Goal: Transaction & Acquisition: Purchase product/service

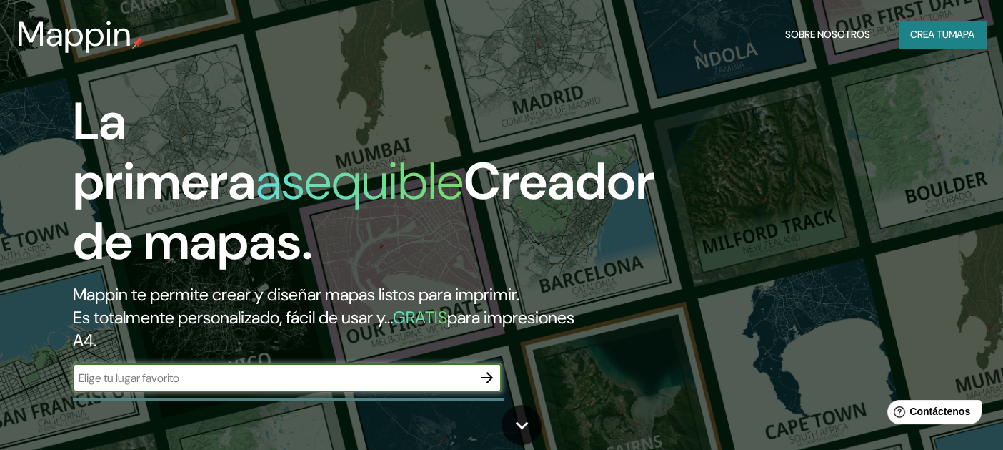
click at [413, 385] on input "text" at bounding box center [273, 378] width 400 height 16
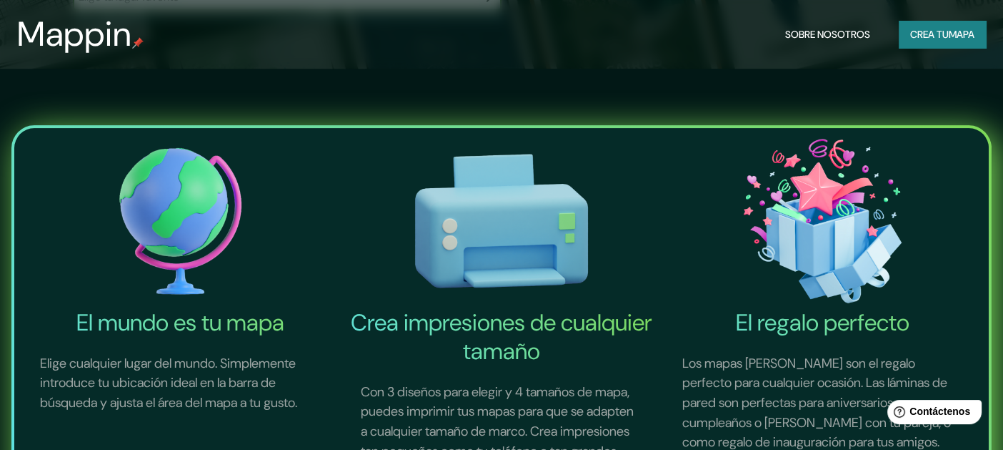
scroll to position [71, 0]
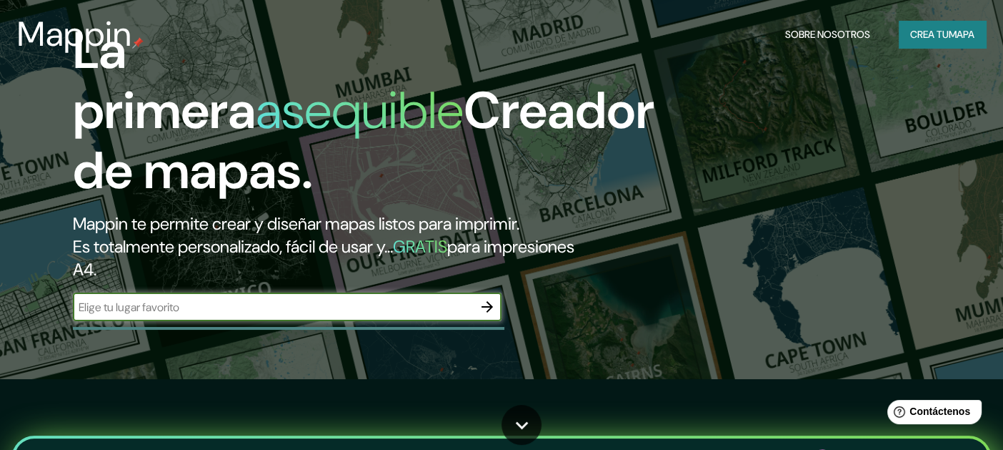
click at [325, 311] on input "text" at bounding box center [273, 307] width 400 height 16
type input "[GEOGRAPHIC_DATA], [GEOGRAPHIC_DATA]"
click at [490, 307] on icon "button" at bounding box center [487, 306] width 11 height 11
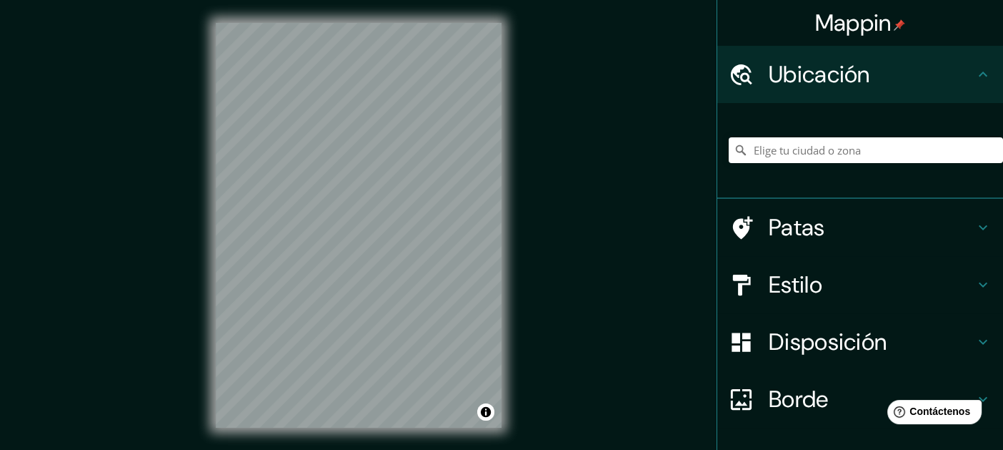
click at [509, 162] on div "© Mapbox © OpenStreetMap Improve this map" at bounding box center [359, 225] width 332 height 450
click at [646, 182] on div "Mappin Ubicación Patas Estilo Disposición Borde Elige un borde. Consejo : puede…" at bounding box center [501, 236] width 1003 height 473
click at [191, 200] on div "Mappin Ubicación Patas Estilo Disposición Borde Elige un borde. Consejo : puede…" at bounding box center [501, 236] width 1003 height 473
click at [803, 145] on input "Elige tu ciudad o zona" at bounding box center [866, 150] width 274 height 26
type input "[GEOGRAPHIC_DATA]"
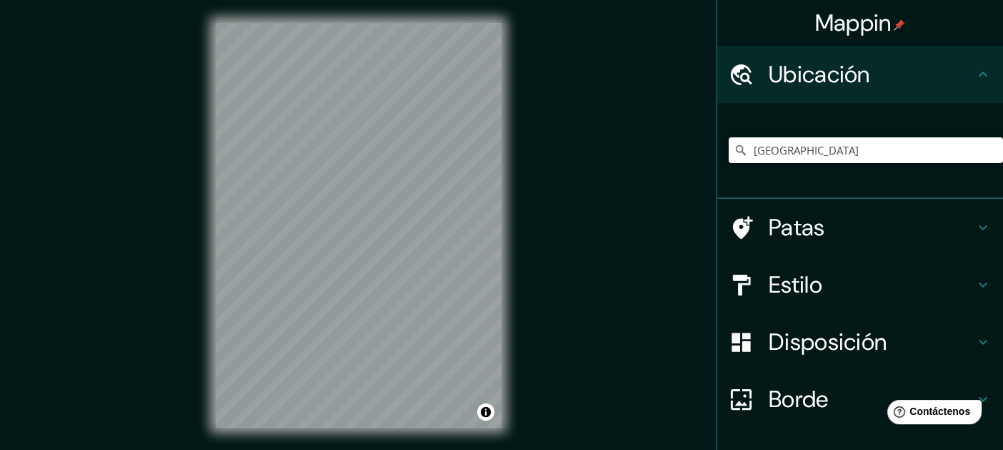
click at [805, 219] on font "Patas" at bounding box center [797, 227] width 56 height 30
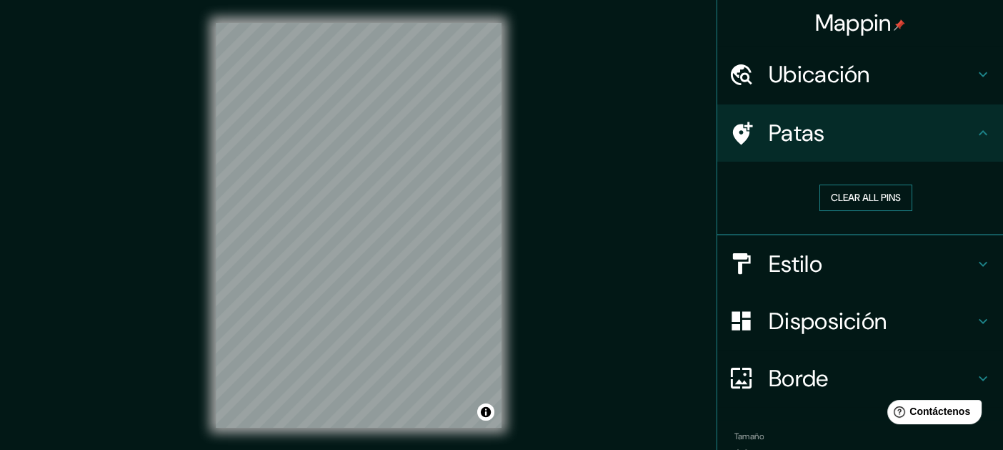
click at [863, 199] on button "Clear all pins" at bounding box center [866, 197] width 93 height 26
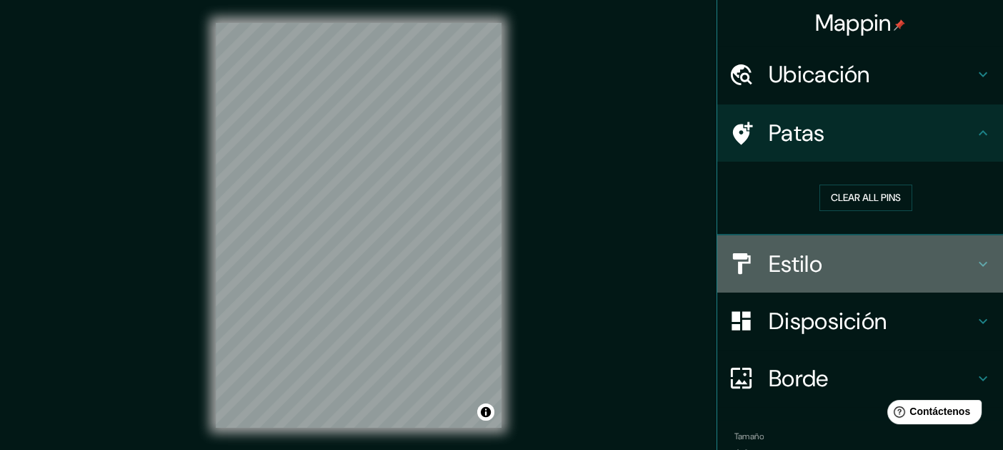
click at [799, 264] on font "Estilo" at bounding box center [796, 264] width 54 height 30
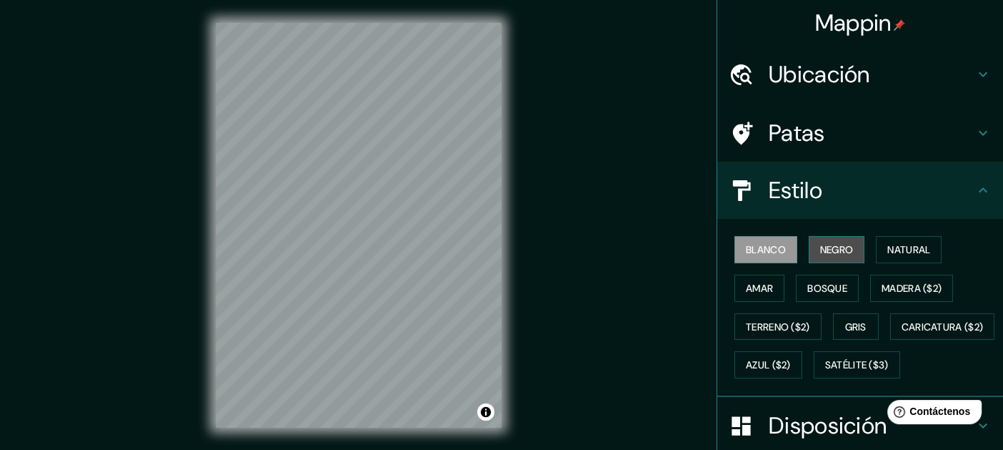
click at [831, 257] on font "Negro" at bounding box center [838, 249] width 34 height 19
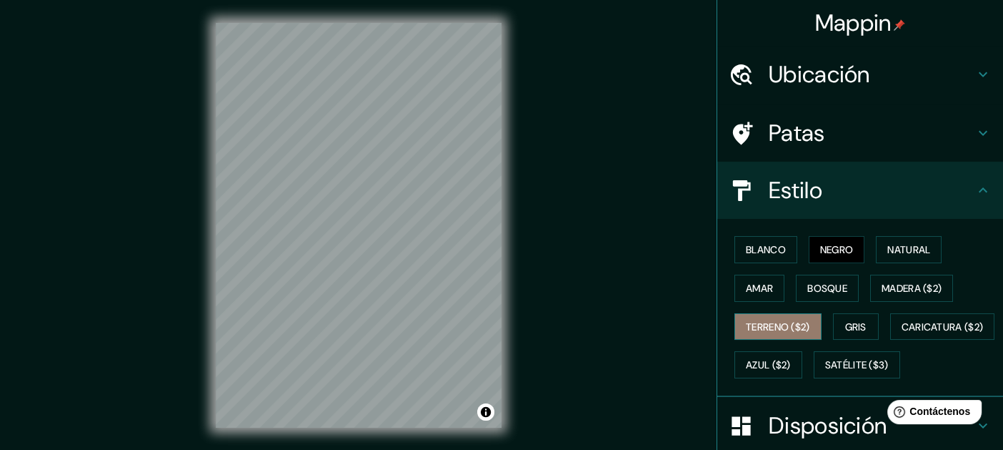
click at [747, 313] on button "Terreno ($2)" at bounding box center [778, 326] width 87 height 27
click at [537, 238] on div "Mappin Ubicación chiapas Patas Estilo Blanco Negro Natural [PERSON_NAME] ($2) T…" at bounding box center [501, 236] width 1003 height 473
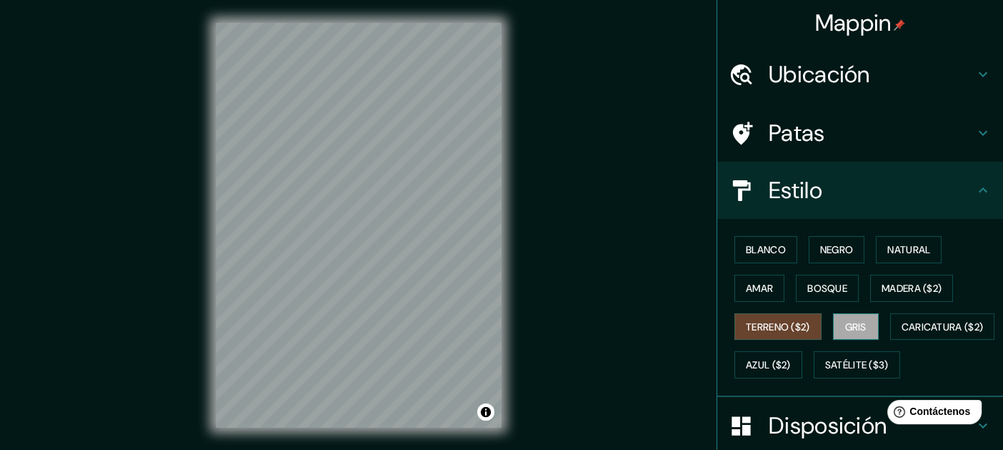
click at [846, 330] on font "Gris" at bounding box center [856, 326] width 21 height 13
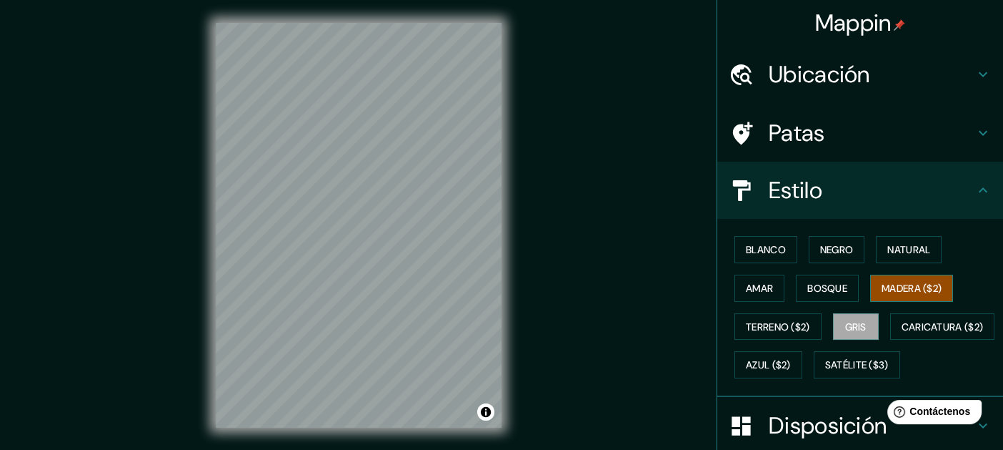
click at [897, 290] on font "Madera ($2)" at bounding box center [912, 288] width 60 height 13
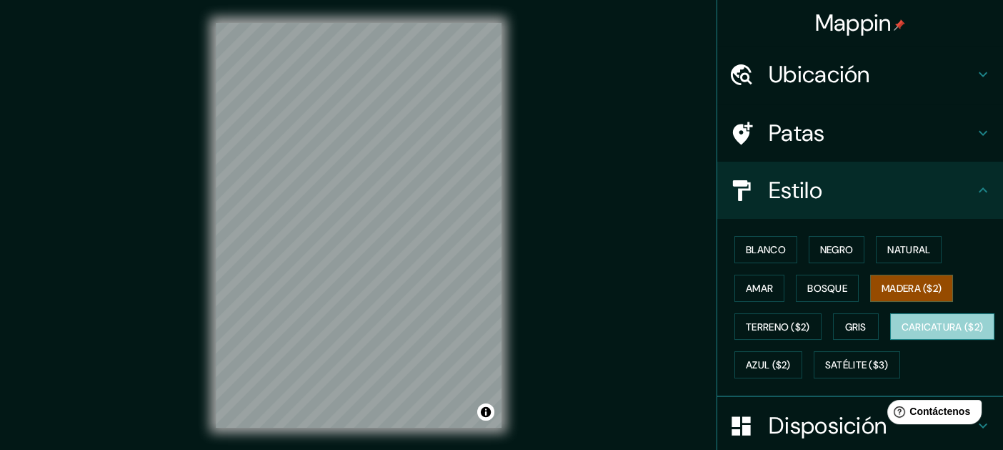
click at [902, 336] on font "Caricatura ($2)" at bounding box center [943, 326] width 82 height 19
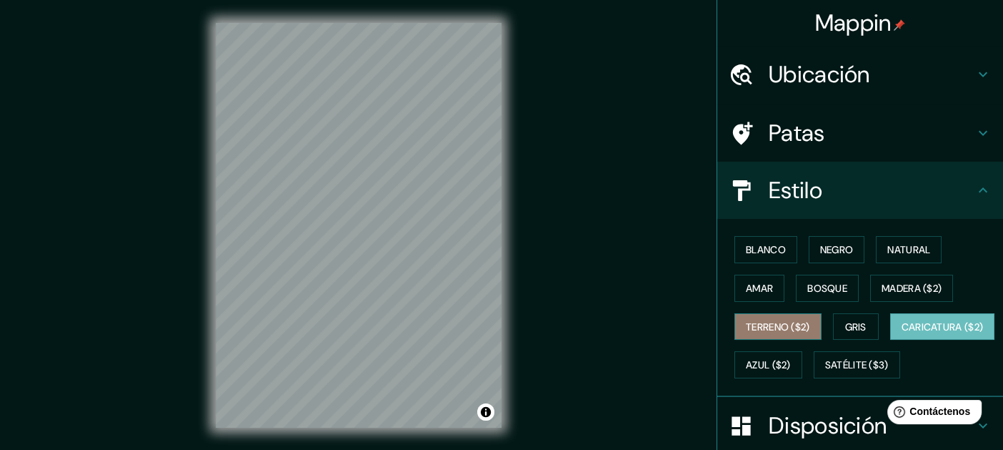
click at [773, 327] on font "Terreno ($2)" at bounding box center [778, 326] width 64 height 13
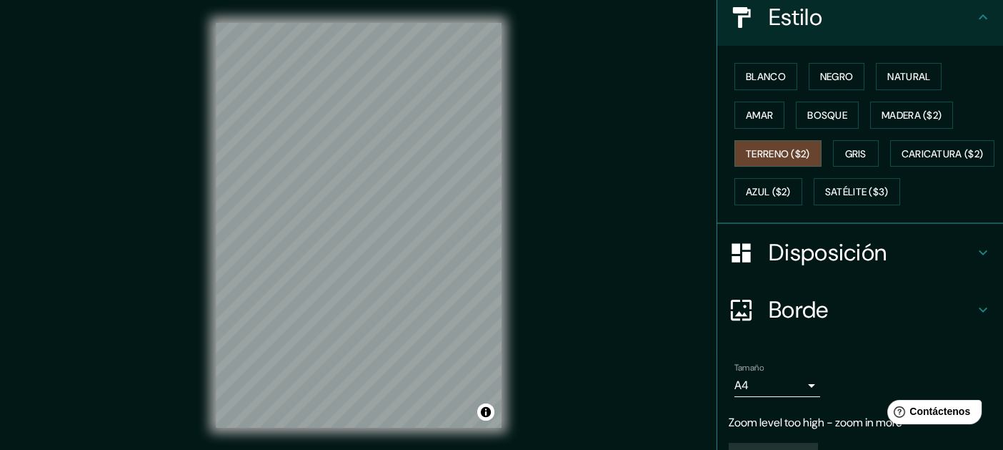
scroll to position [244, 0]
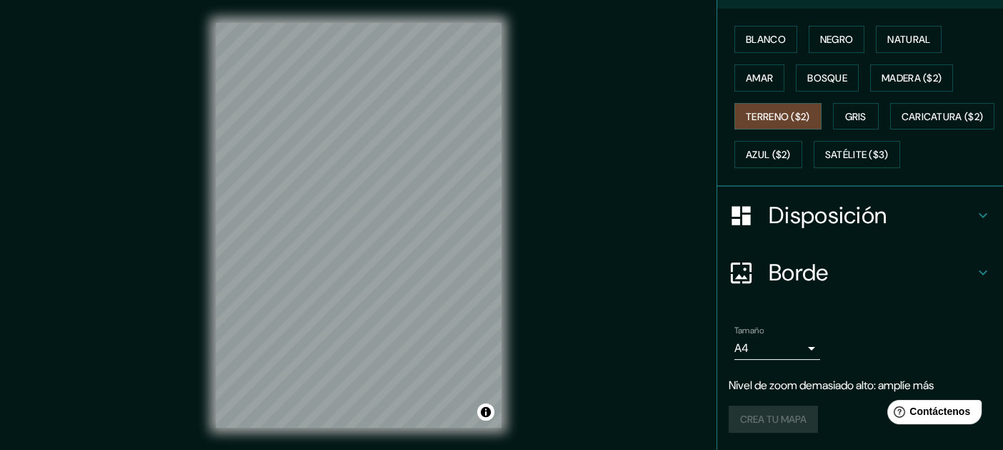
click at [863, 265] on h4 "Borde" at bounding box center [872, 272] width 206 height 29
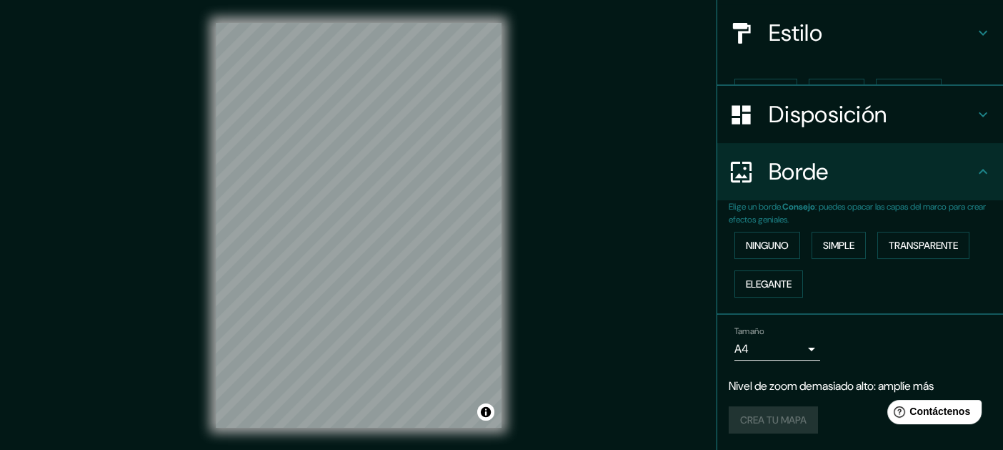
scroll to position [132, 0]
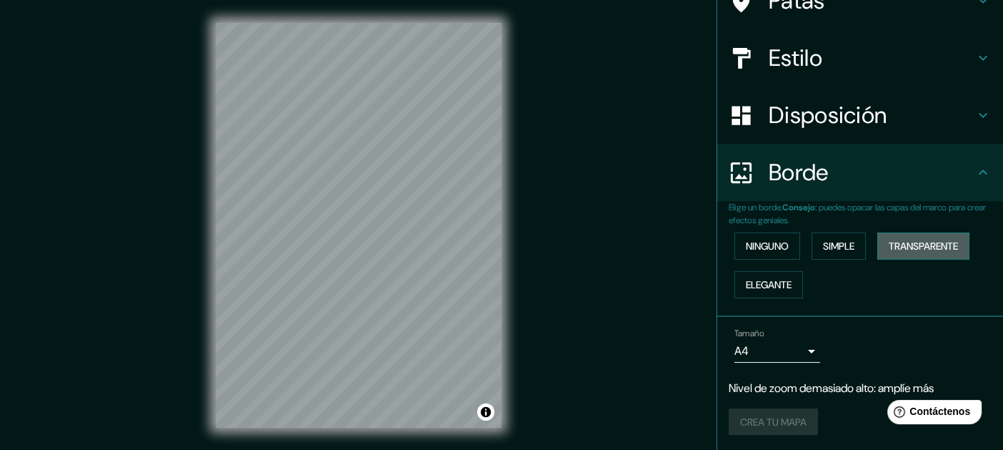
click at [908, 246] on font "Transparente" at bounding box center [923, 245] width 69 height 13
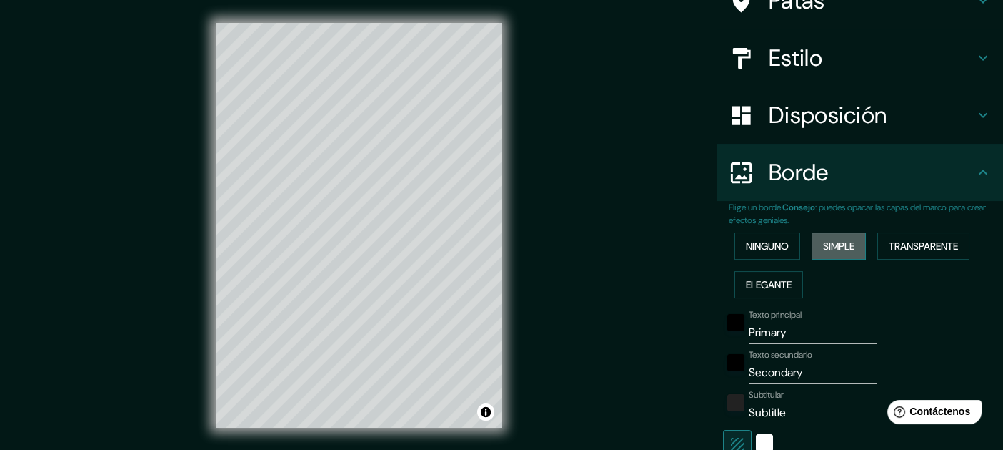
click at [849, 246] on button "Simple" at bounding box center [839, 245] width 54 height 27
click at [775, 248] on font "Ninguno" at bounding box center [767, 245] width 43 height 13
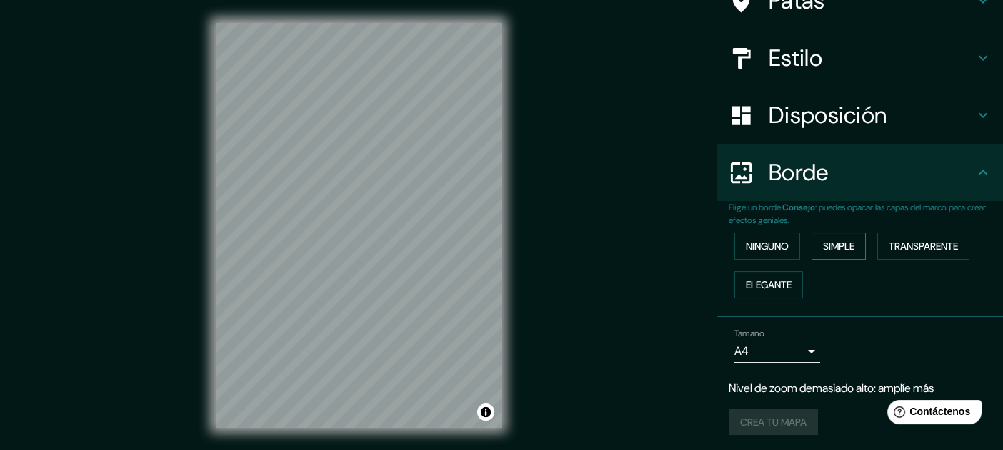
click at [823, 253] on font "Simple" at bounding box center [838, 246] width 31 height 19
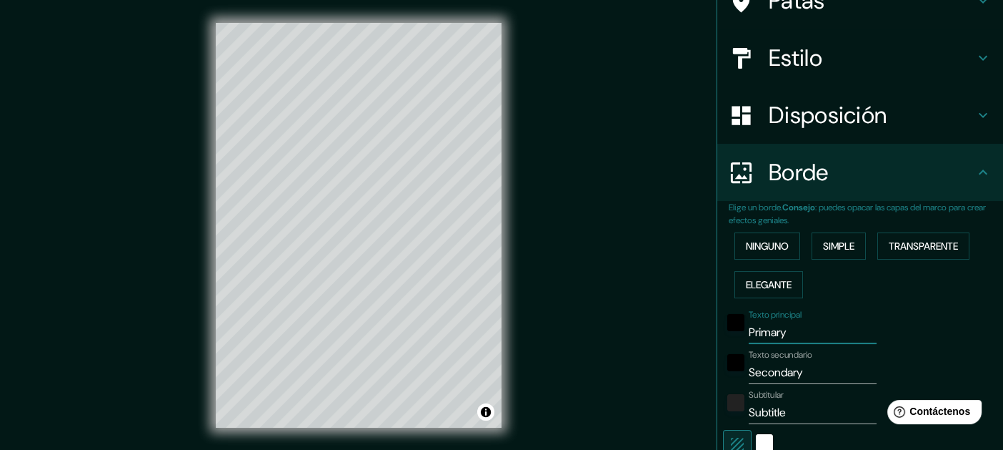
drag, startPoint x: 791, startPoint y: 339, endPoint x: 700, endPoint y: 335, distance: 90.8
click at [700, 335] on div "Mappin Ubicación chiapas Patas Estilo Disposición Borde Elige un borde. Consejo…" at bounding box center [501, 236] width 1003 height 473
type input "160"
type input "32"
drag, startPoint x: 809, startPoint y: 370, endPoint x: 687, endPoint y: 377, distance: 122.5
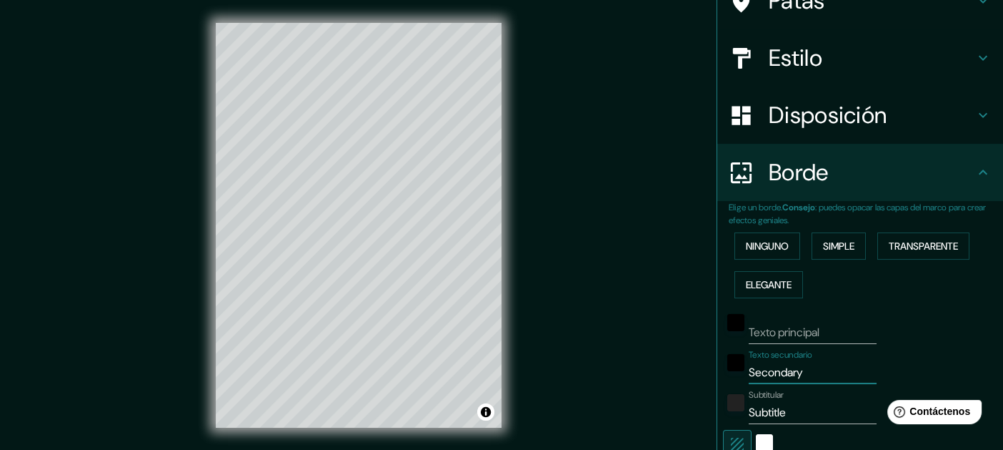
click at [687, 377] on div "Mappin Ubicación chiapas Patas Estilo Disposición Borde Elige un borde. Consejo…" at bounding box center [501, 236] width 1003 height 473
type input "160"
type input "32"
drag, startPoint x: 783, startPoint y: 404, endPoint x: 710, endPoint y: 405, distance: 72.9
click at [718, 405] on div "Elige un borde. Consejo : puedes opacar las capas del marco para crear efectos …" at bounding box center [861, 389] width 286 height 377
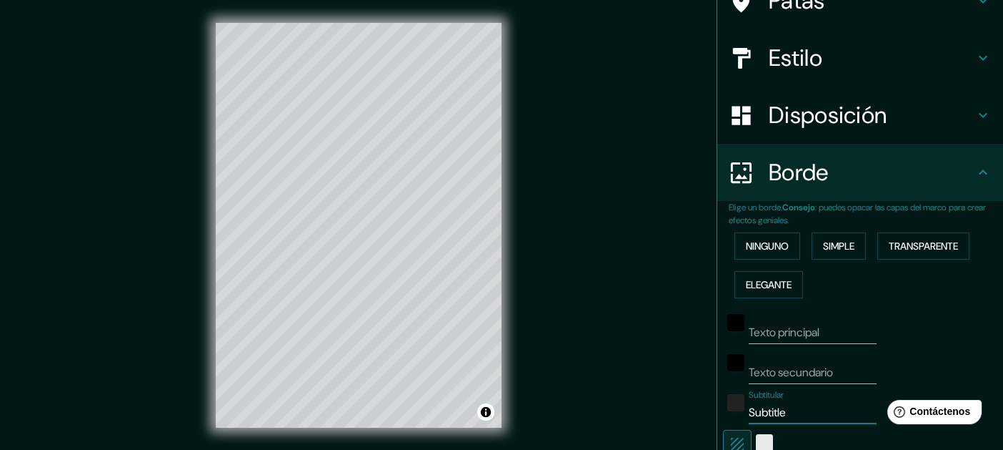
type input "160"
type input "32"
click at [756, 441] on div "blanco" at bounding box center [764, 442] width 17 height 17
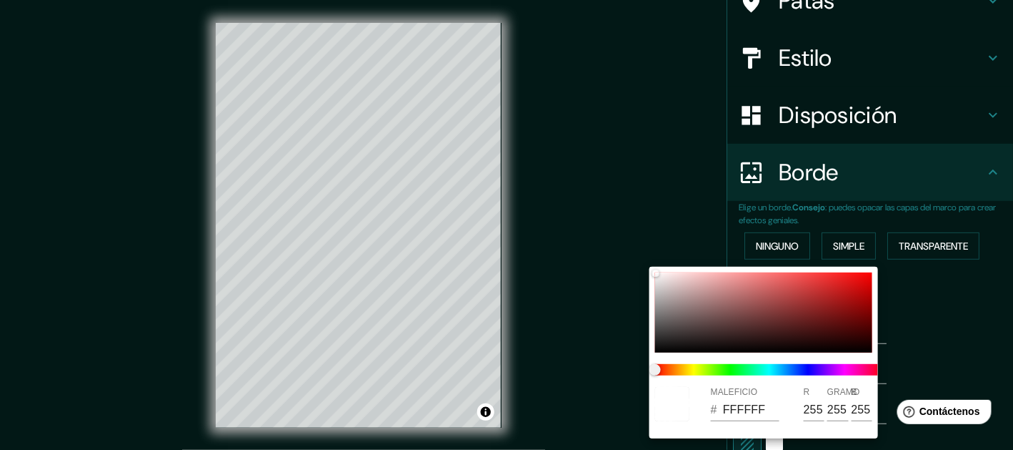
click at [988, 351] on div at bounding box center [506, 225] width 1013 height 450
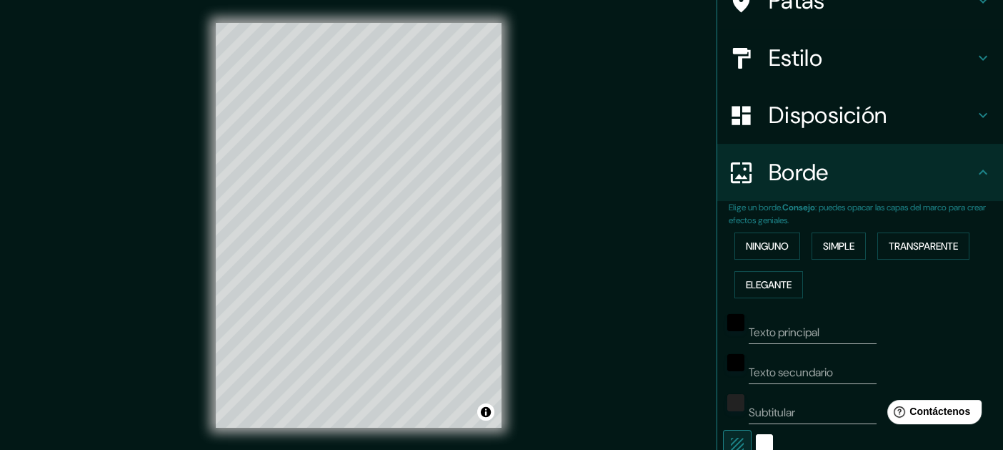
click at [731, 435] on icon "button" at bounding box center [737, 443] width 17 height 17
type input "160"
type input "32"
click at [731, 435] on icon "button" at bounding box center [737, 443] width 17 height 17
type input "160"
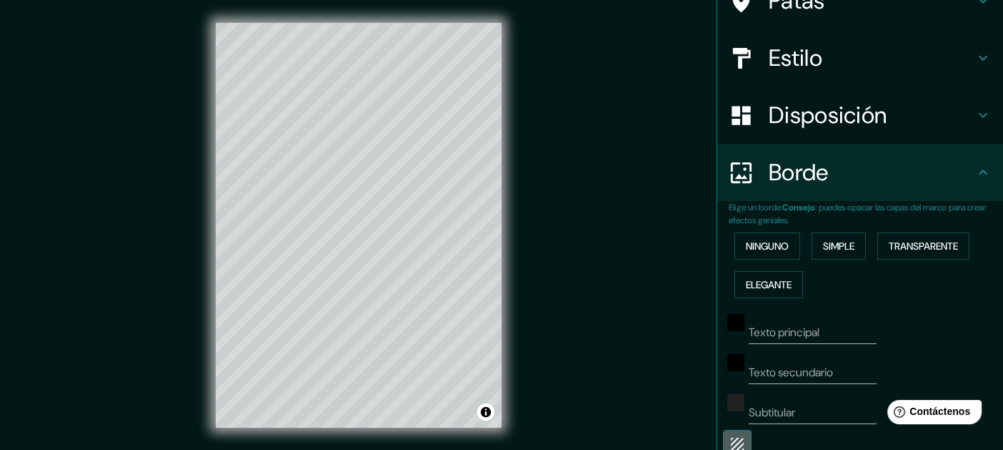
type input "32"
click at [731, 435] on icon "button" at bounding box center [737, 443] width 17 height 17
type input "160"
type input "32"
click at [731, 435] on icon "button" at bounding box center [737, 443] width 17 height 17
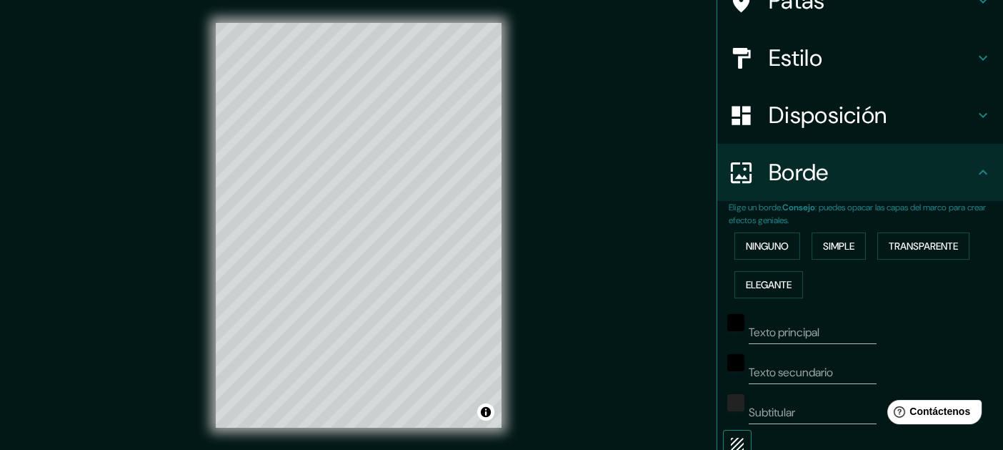
type input "160"
type input "32"
click at [206, 163] on div "© Mapbox © OpenStreetMap Improve this map" at bounding box center [359, 225] width 332 height 450
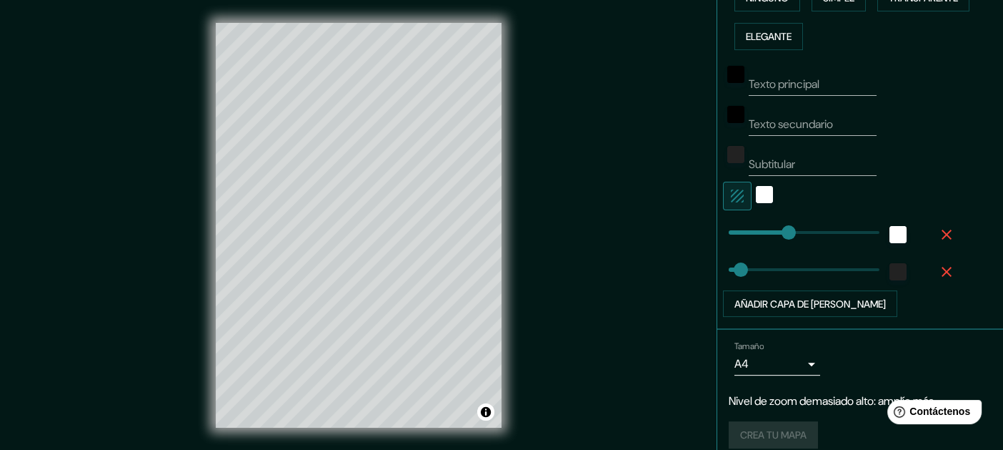
scroll to position [393, 0]
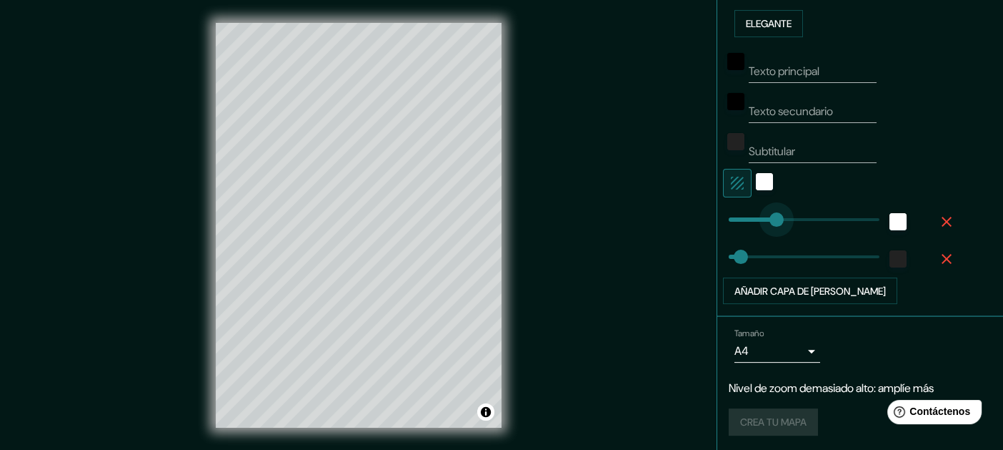
type input "132"
drag, startPoint x: 780, startPoint y: 214, endPoint x: 768, endPoint y: 232, distance: 21.0
type input "0"
drag, startPoint x: 732, startPoint y: 254, endPoint x: 680, endPoint y: 244, distance: 53.1
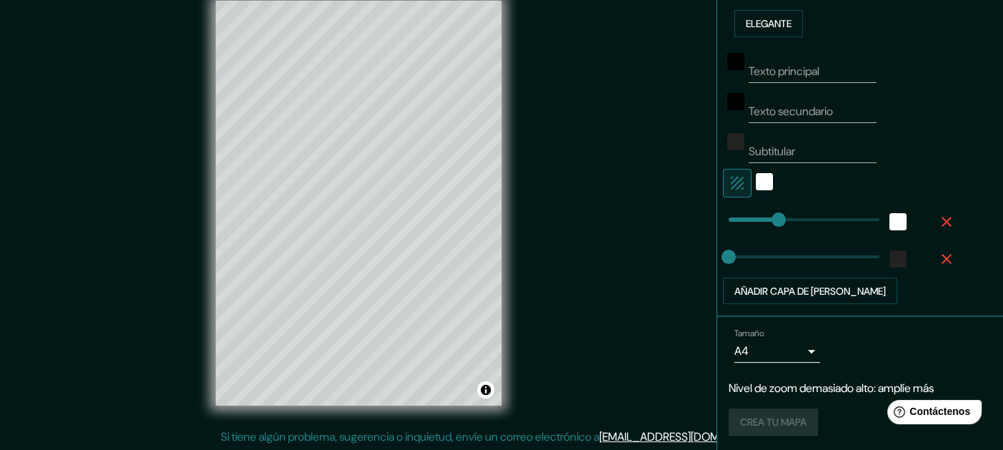
scroll to position [24, 0]
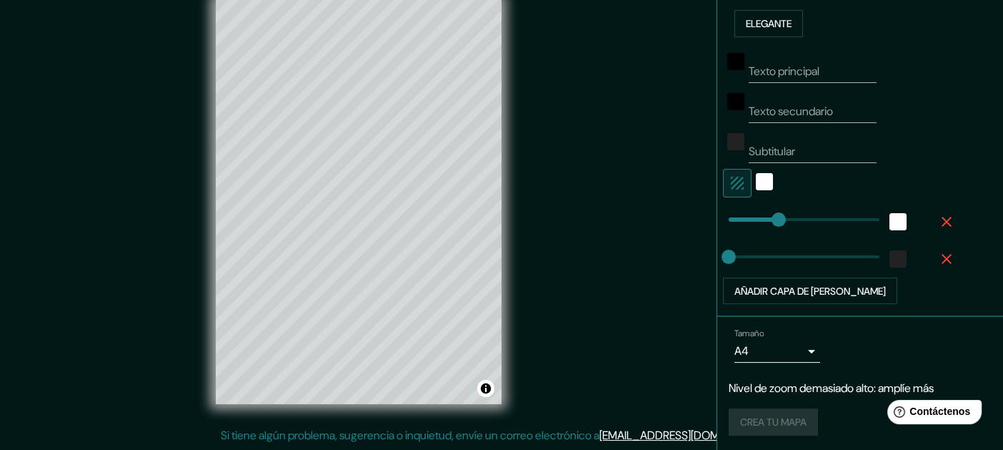
click at [783, 416] on div "Crea tu mapa" at bounding box center [860, 421] width 263 height 27
click at [824, 390] on font "Nivel de zoom demasiado alto: amplíe más" at bounding box center [831, 387] width 205 height 15
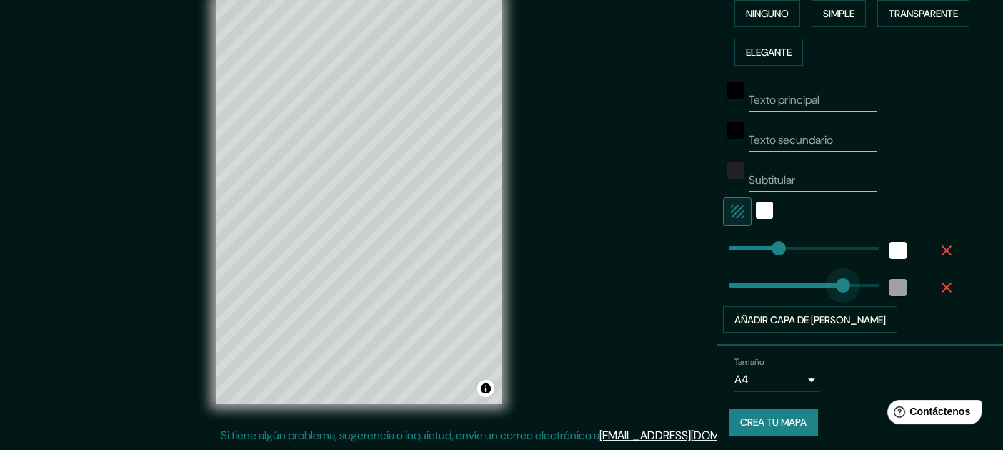
type input "399"
drag, startPoint x: 714, startPoint y: 282, endPoint x: 886, endPoint y: 280, distance: 171.6
click at [938, 287] on icon "button" at bounding box center [946, 287] width 17 height 17
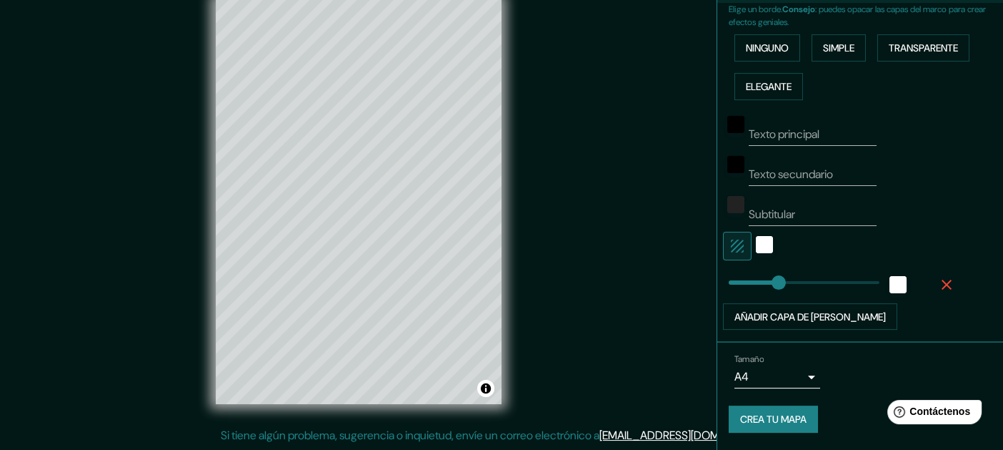
scroll to position [327, 0]
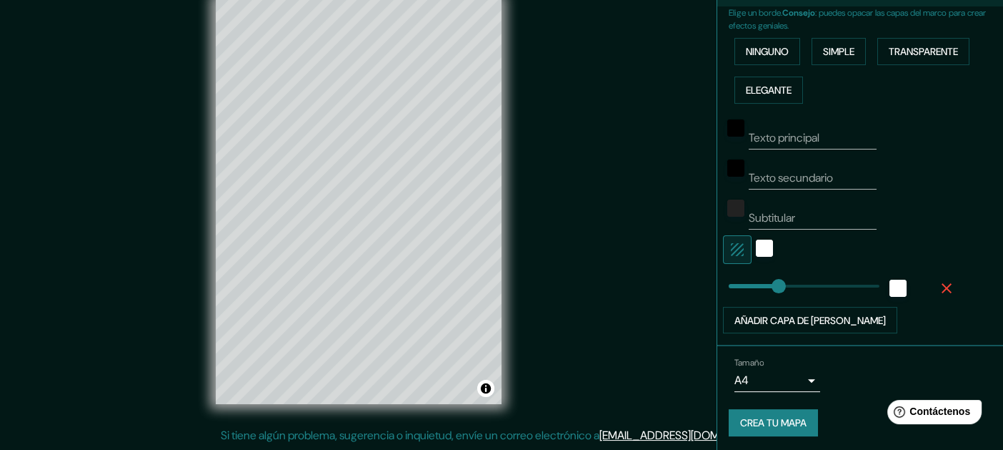
click at [942, 283] on icon "button" at bounding box center [947, 288] width 10 height 10
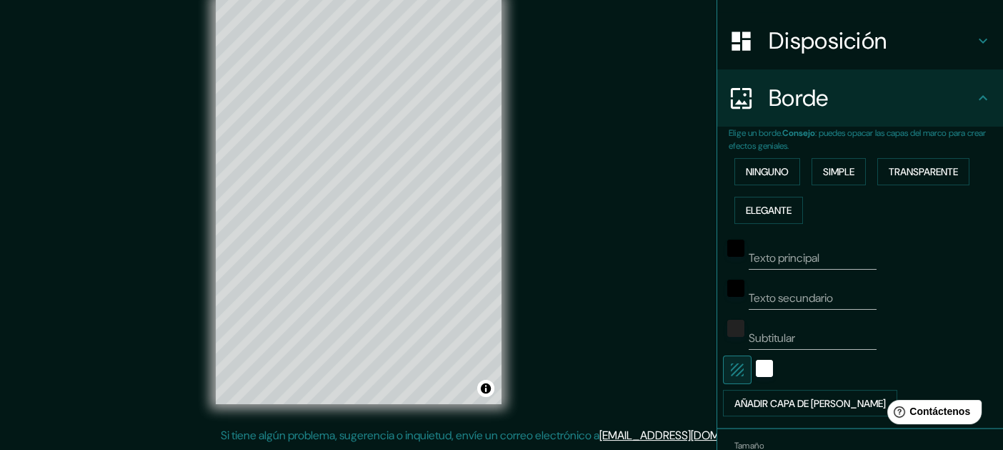
scroll to position [147, 0]
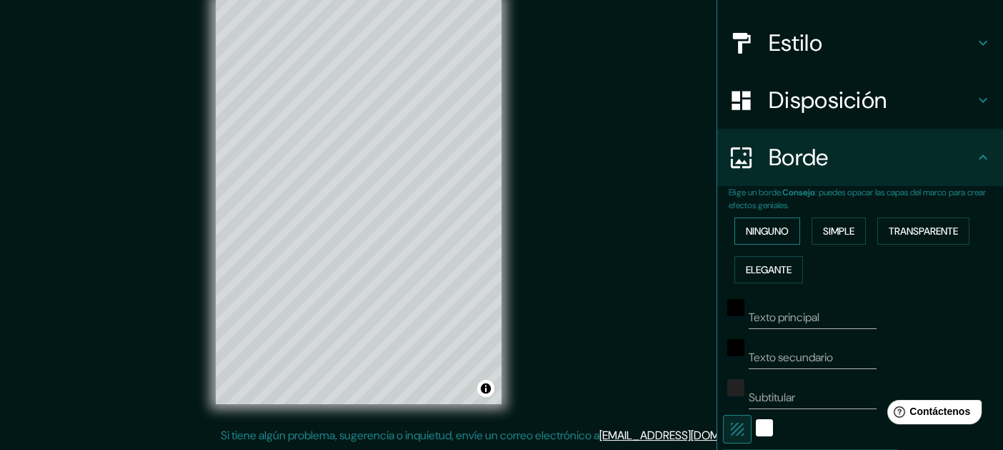
click at [763, 236] on font "Ninguno" at bounding box center [767, 230] width 43 height 13
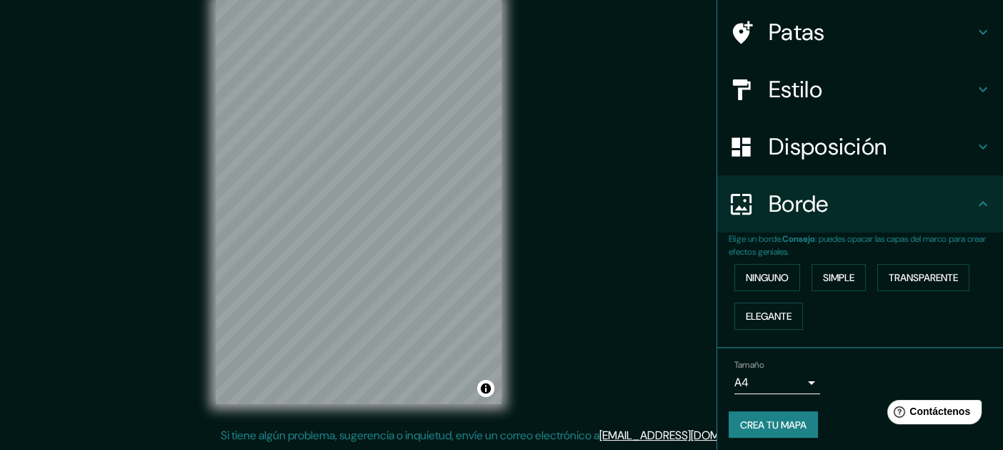
scroll to position [104, 0]
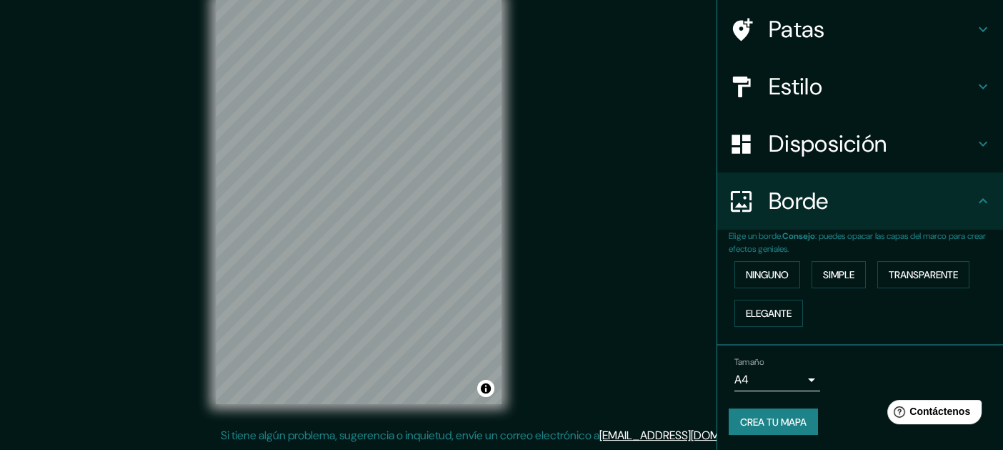
click at [792, 383] on body "Mappin Ubicación chiapas Patas Estilo Disposición Borde Elige un borde. Consejo…" at bounding box center [501, 201] width 1003 height 450
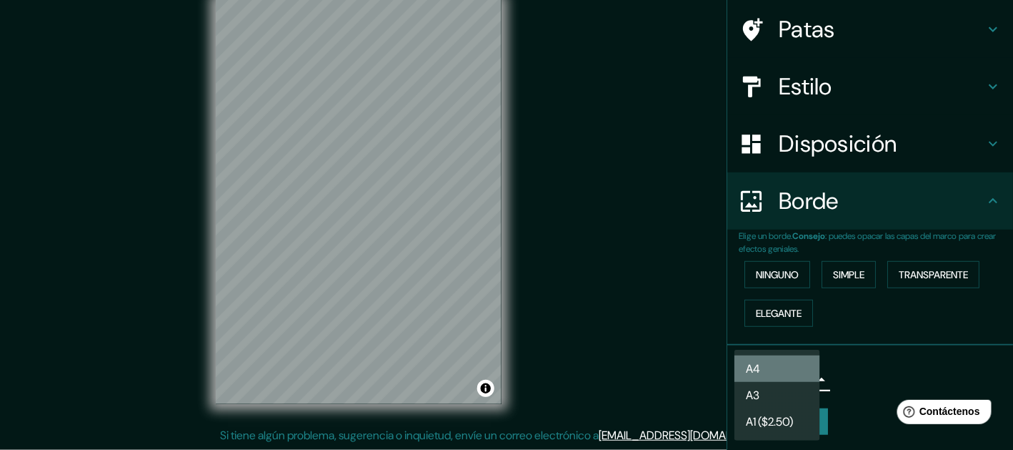
click at [801, 372] on li "A4" at bounding box center [778, 368] width 86 height 26
click at [765, 387] on body "Mappin Ubicación chiapas Patas Estilo Disposición Borde Elige un borde. Consejo…" at bounding box center [506, 201] width 1013 height 450
click at [765, 385] on li "A3" at bounding box center [778, 395] width 86 height 26
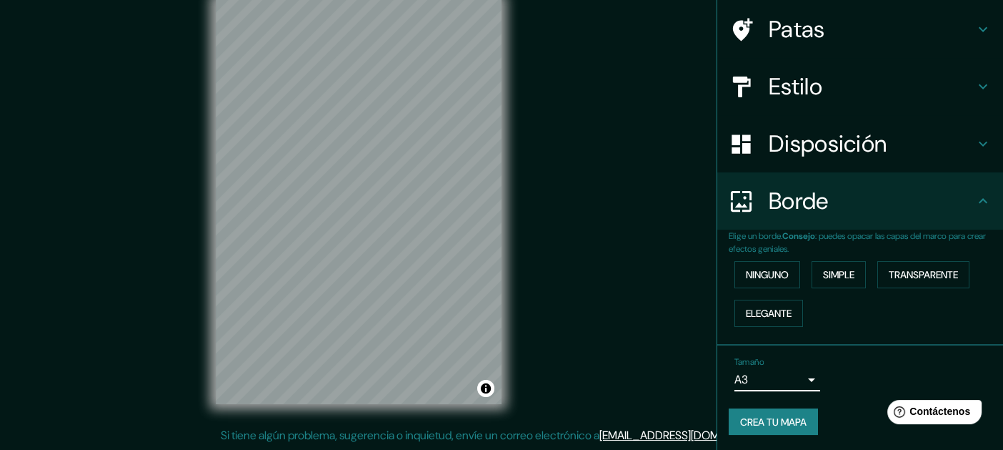
click at [765, 380] on body "Mappin Ubicación chiapas Patas Estilo Disposición Borde Elige un borde. Consejo…" at bounding box center [501, 201] width 1003 height 450
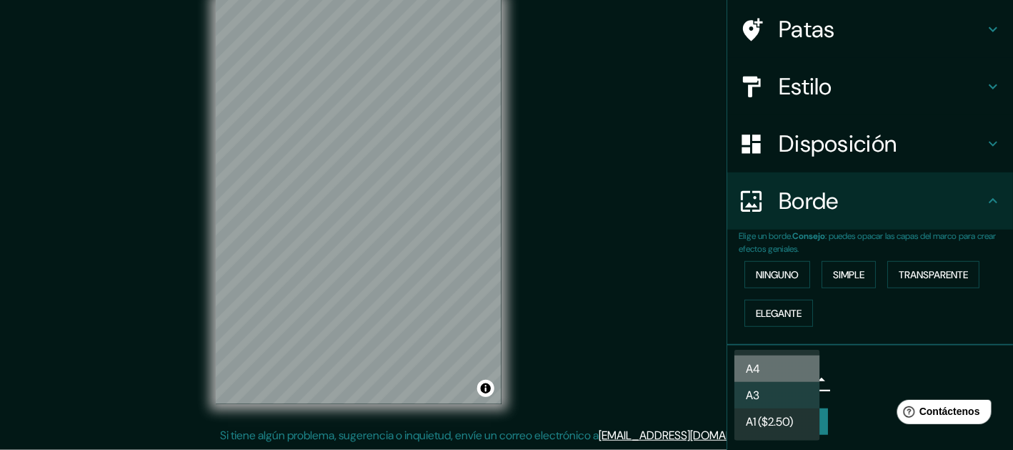
click at [765, 365] on li "A4" at bounding box center [778, 368] width 86 height 26
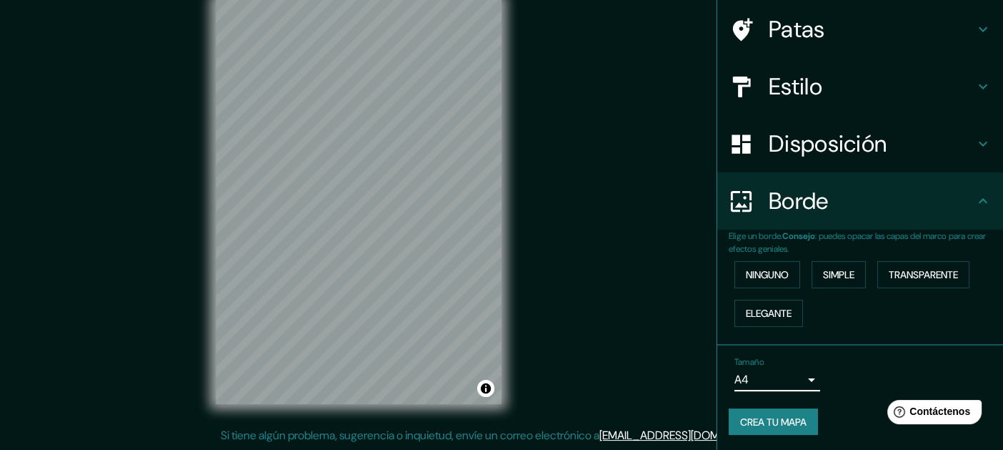
click at [765, 370] on body "Mappin Ubicación chiapas Patas Estilo Disposición Borde Elige un borde. Consejo…" at bounding box center [501, 201] width 1003 height 450
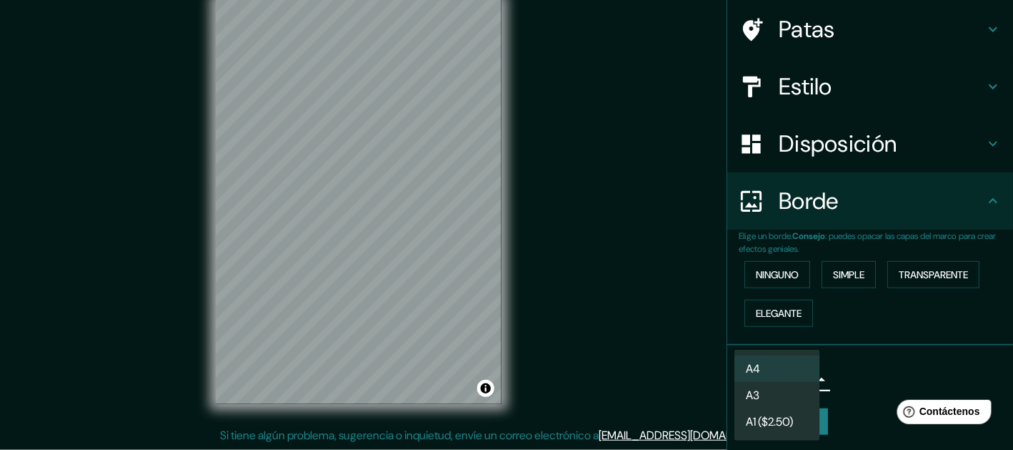
click at [764, 392] on li "A3" at bounding box center [778, 395] width 86 height 26
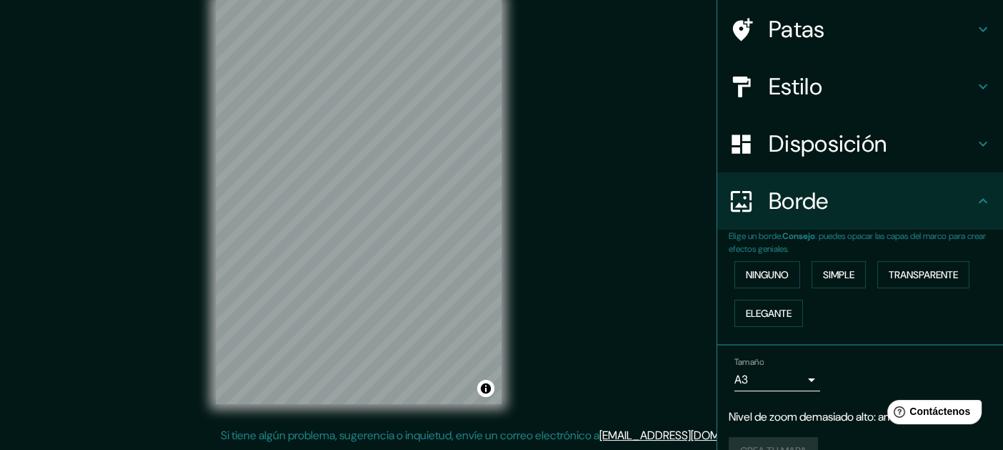
click at [565, 262] on div "Mappin Ubicación chiapas Patas Estilo Disposición Borde Elige un borde. Consejo…" at bounding box center [501, 212] width 1003 height 473
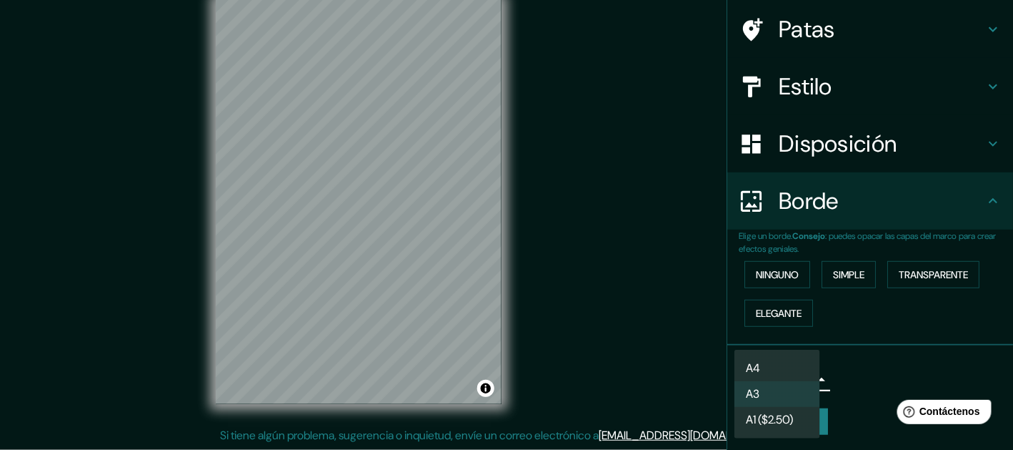
click at [797, 381] on body "Mappin Ubicación chiapas Patas Estilo Disposición Borde Elige un borde. Consejo…" at bounding box center [506, 201] width 1013 height 450
click at [795, 372] on li "A4" at bounding box center [778, 368] width 86 height 26
type input "single"
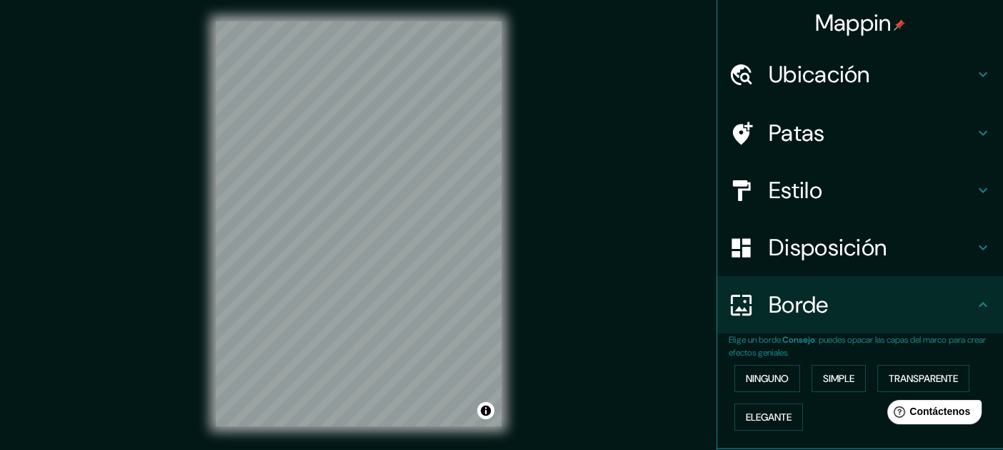
scroll to position [0, 0]
click at [836, 79] on font "Ubicación" at bounding box center [819, 74] width 101 height 30
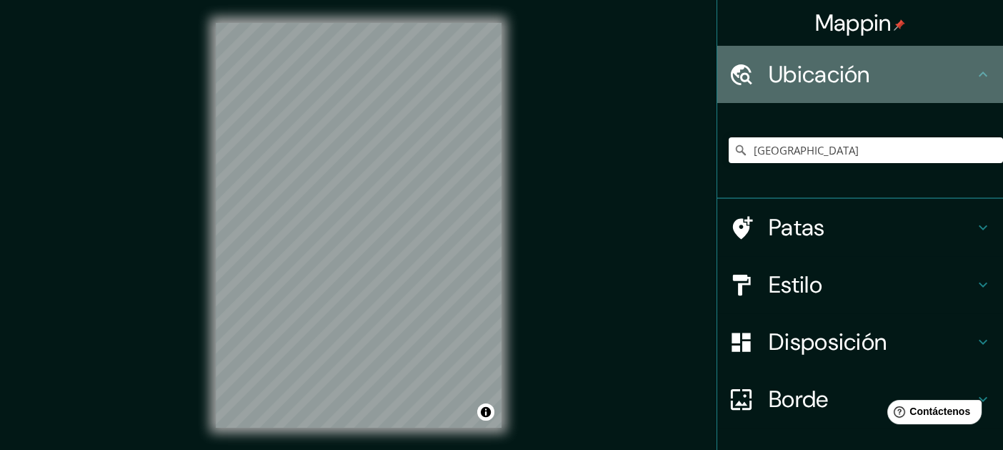
click at [836, 79] on font "Ubicación" at bounding box center [819, 74] width 101 height 30
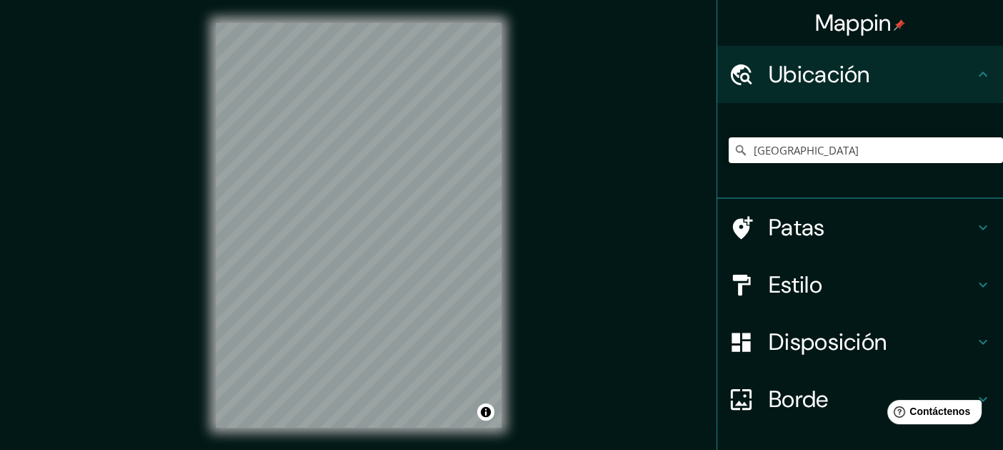
click at [979, 74] on icon at bounding box center [983, 73] width 9 height 5
click at [975, 232] on icon at bounding box center [983, 227] width 17 height 17
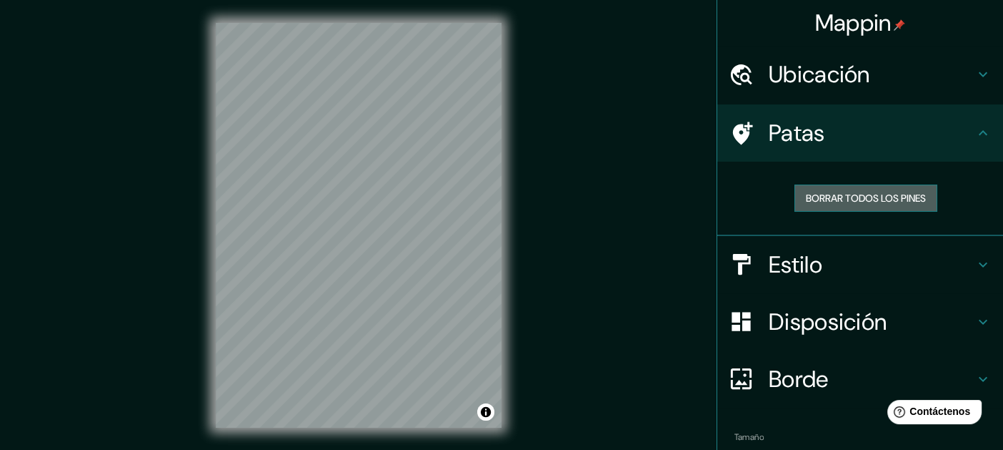
click at [866, 209] on button "Borrar todos los pines" at bounding box center [866, 197] width 143 height 27
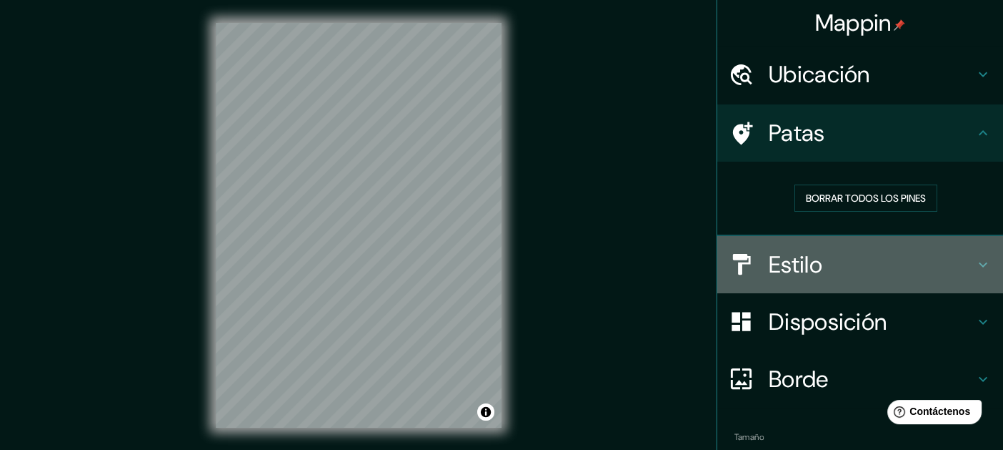
click at [964, 253] on div "Estilo" at bounding box center [861, 264] width 286 height 57
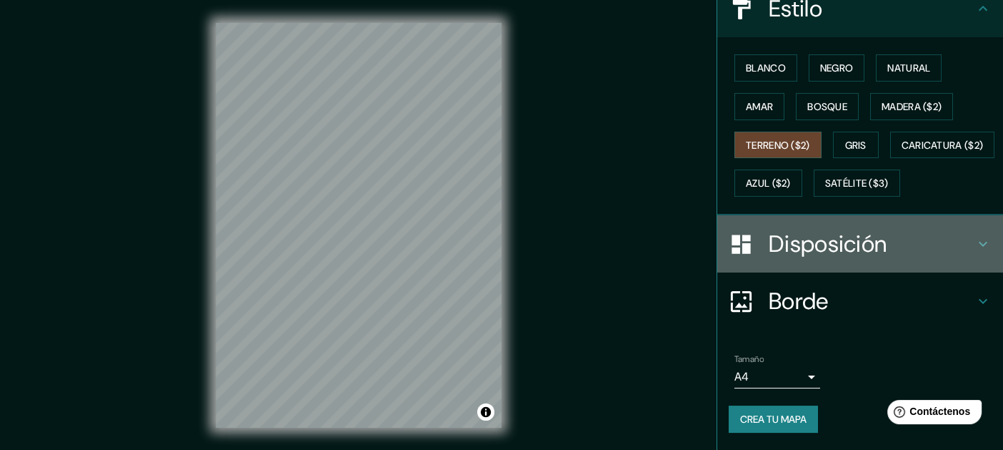
click at [954, 252] on h4 "Disposición" at bounding box center [872, 243] width 206 height 29
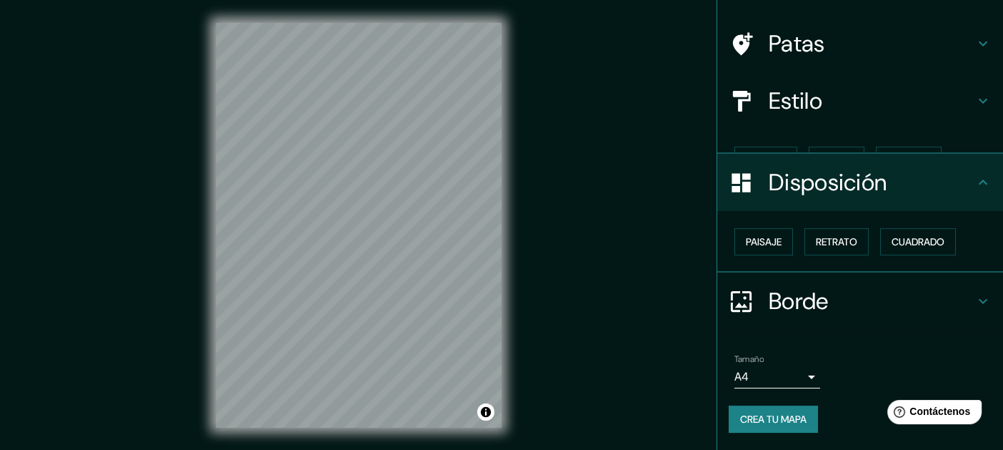
scroll to position [64, 0]
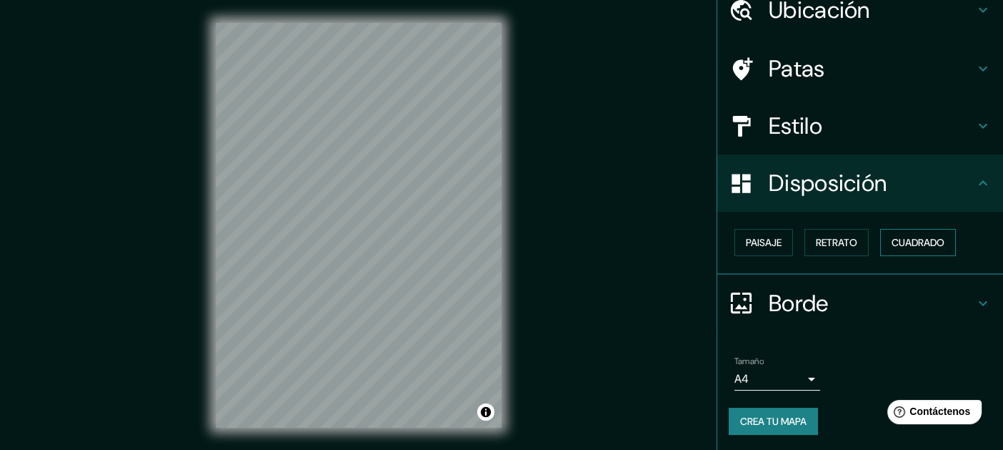
click at [911, 246] on font "Cuadrado" at bounding box center [918, 242] width 53 height 13
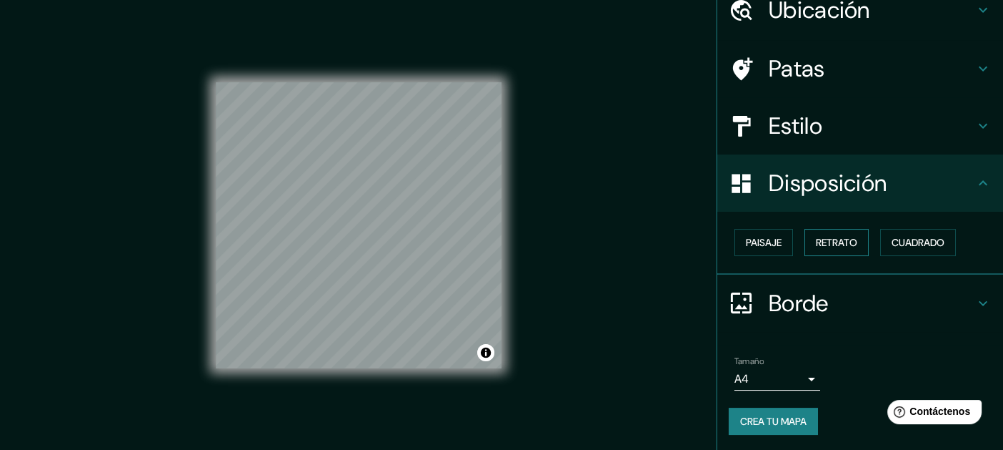
click at [837, 242] on font "Retrato" at bounding box center [836, 242] width 41 height 13
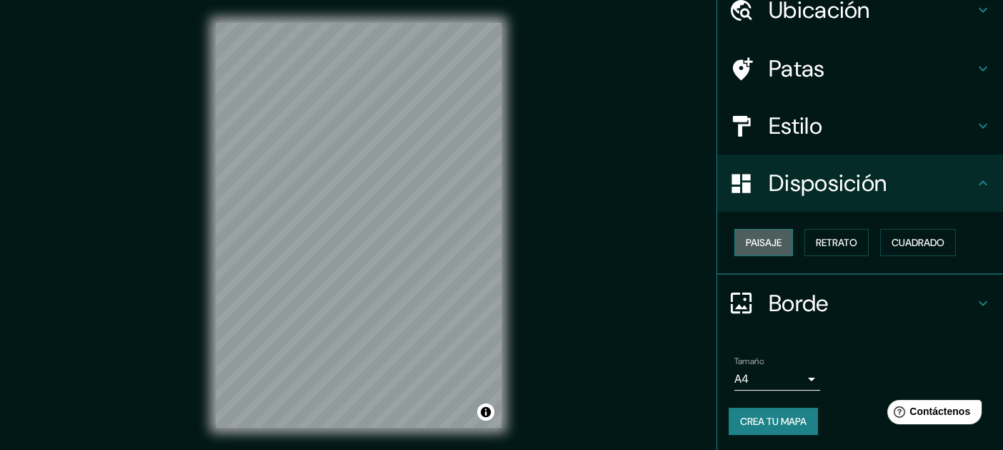
click at [751, 251] on button "Paisaje" at bounding box center [764, 242] width 59 height 27
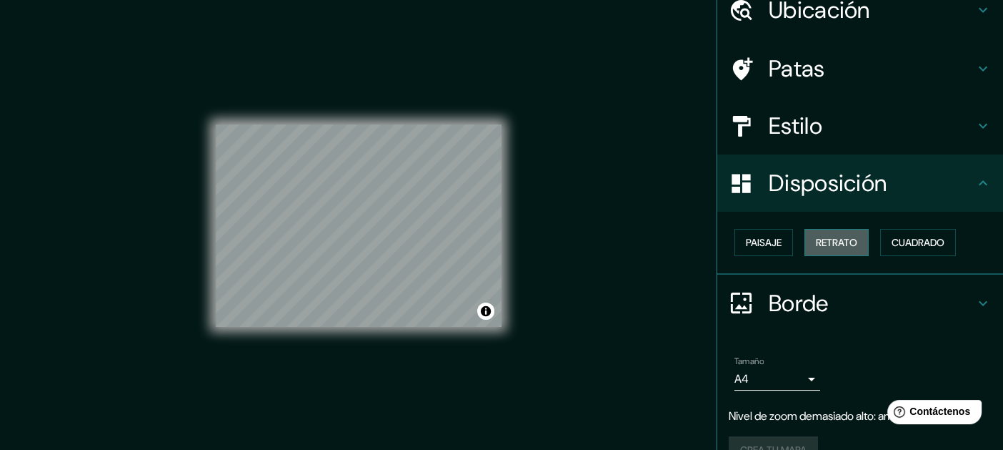
click at [843, 245] on font "Retrato" at bounding box center [836, 242] width 41 height 13
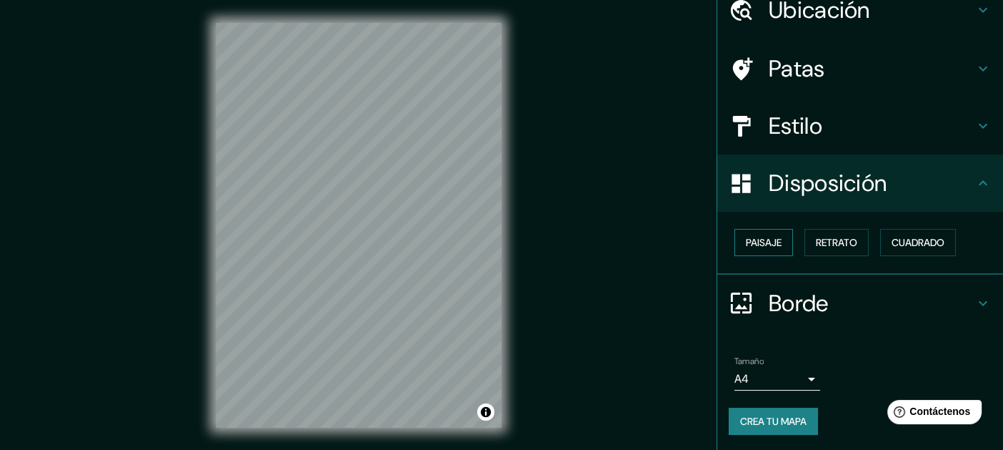
click at [753, 243] on font "Paisaje" at bounding box center [764, 242] width 36 height 13
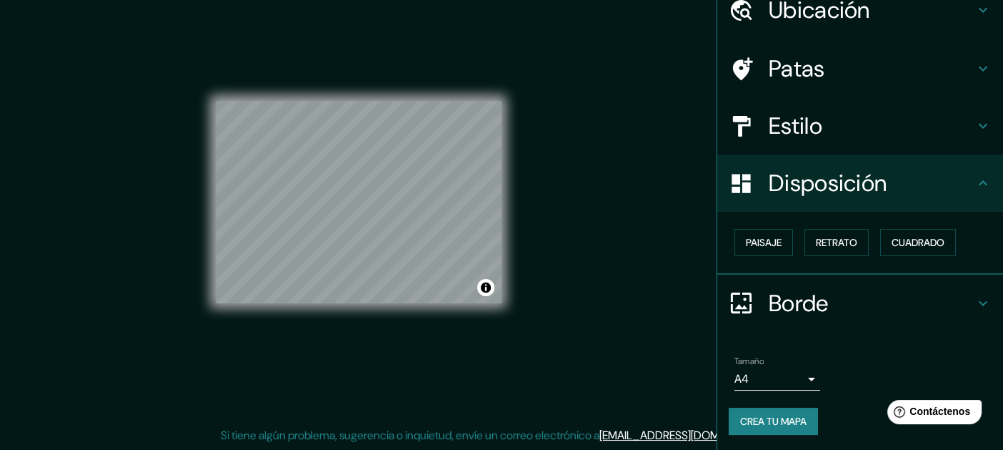
scroll to position [92, 0]
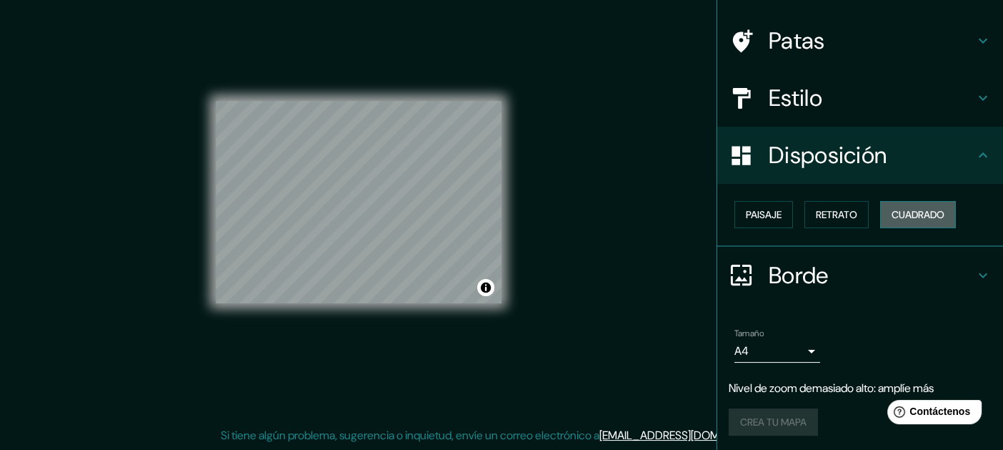
click at [935, 217] on font "Cuadrado" at bounding box center [918, 214] width 53 height 13
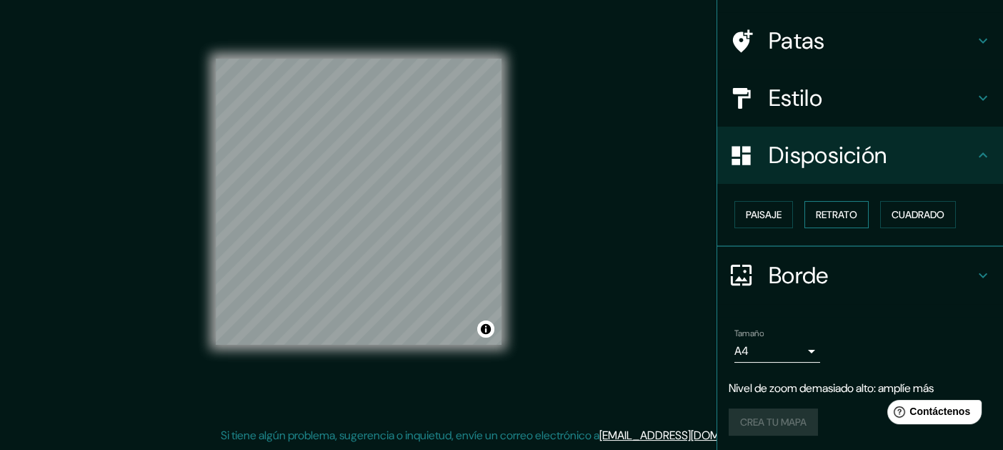
click at [843, 209] on font "Retrato" at bounding box center [836, 214] width 41 height 13
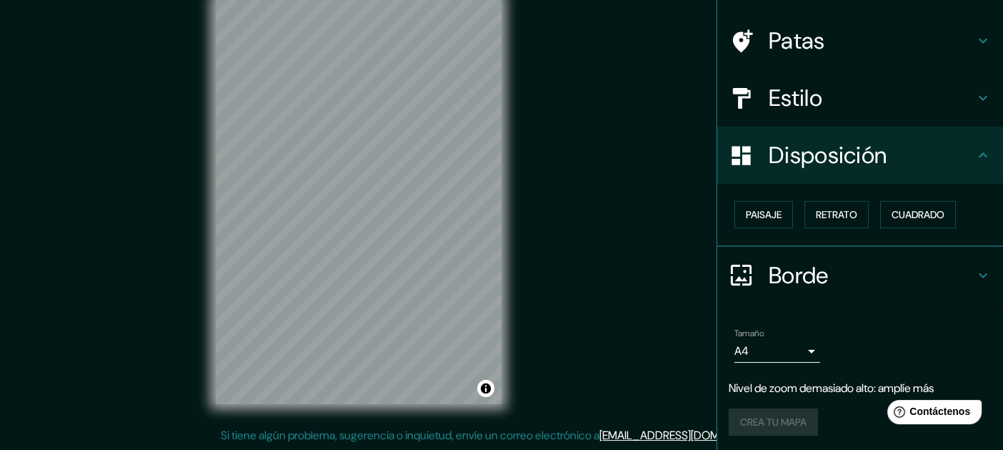
scroll to position [64, 0]
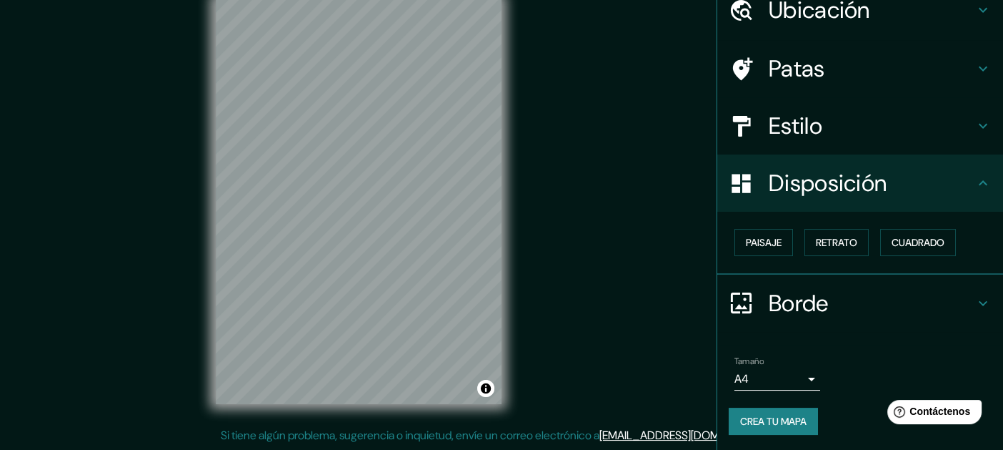
click at [791, 114] on font "Estilo" at bounding box center [796, 126] width 54 height 30
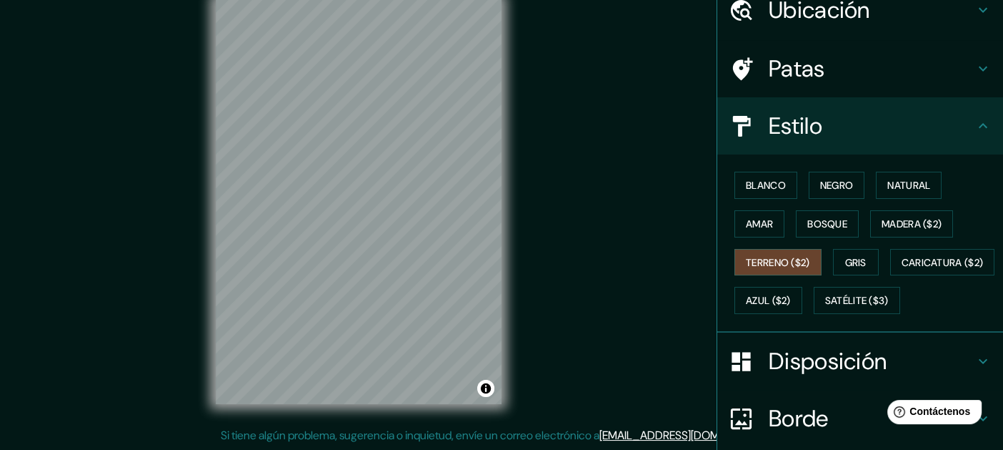
click at [832, 81] on h4 "Patas" at bounding box center [872, 68] width 206 height 29
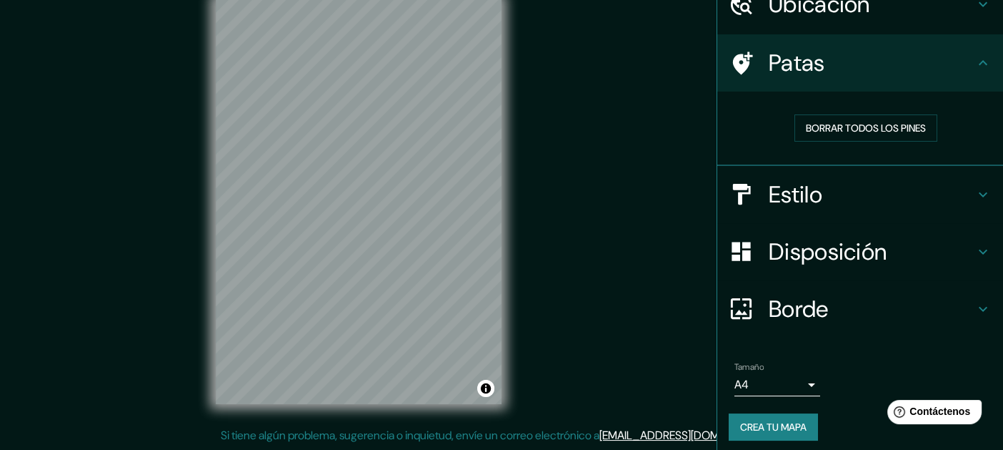
scroll to position [75, 0]
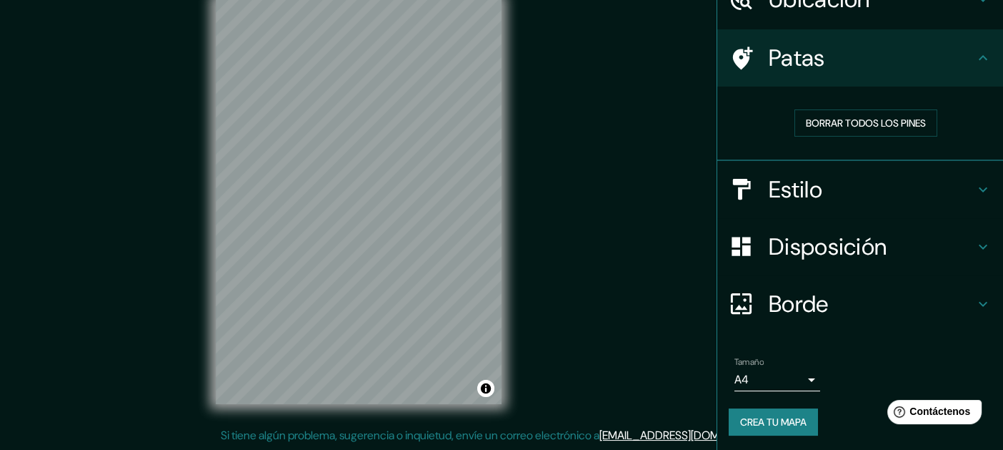
click at [979, 302] on icon at bounding box center [983, 303] width 9 height 5
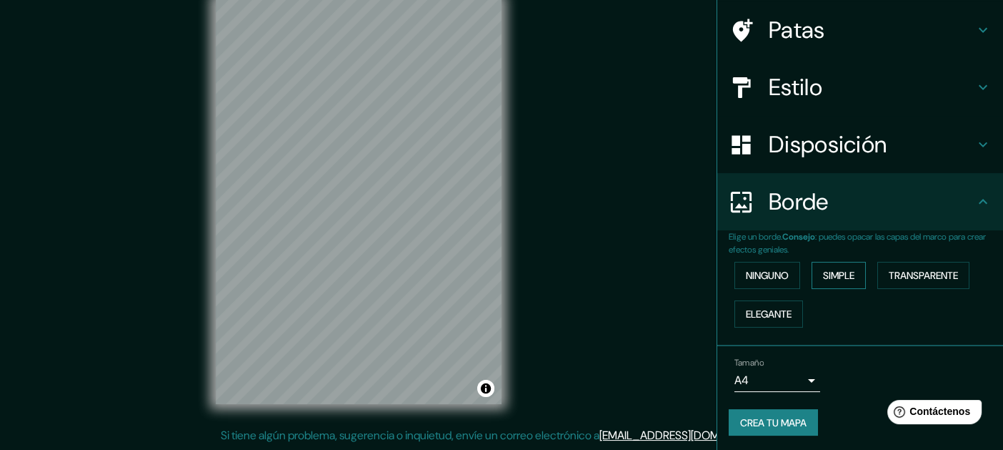
scroll to position [104, 0]
click at [785, 315] on button "Elegante" at bounding box center [769, 312] width 69 height 27
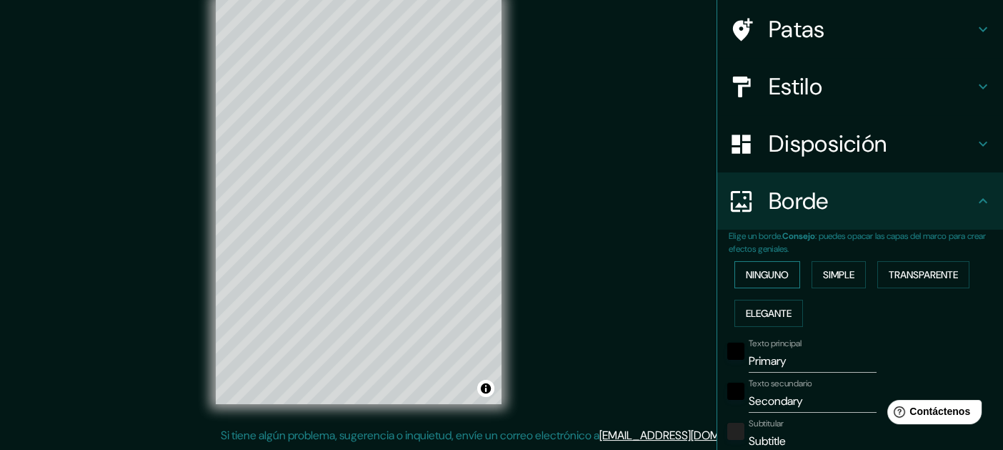
click at [768, 269] on font "Ninguno" at bounding box center [767, 274] width 43 height 13
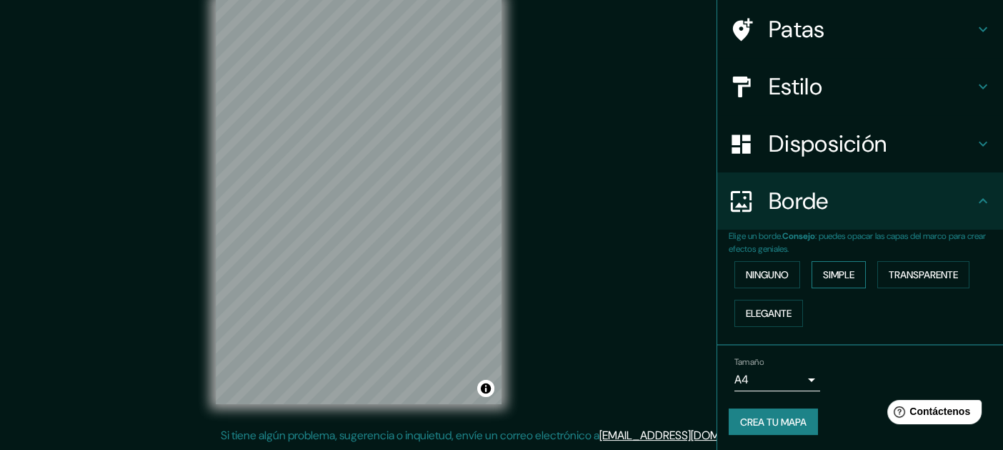
click at [851, 277] on button "Simple" at bounding box center [839, 274] width 54 height 27
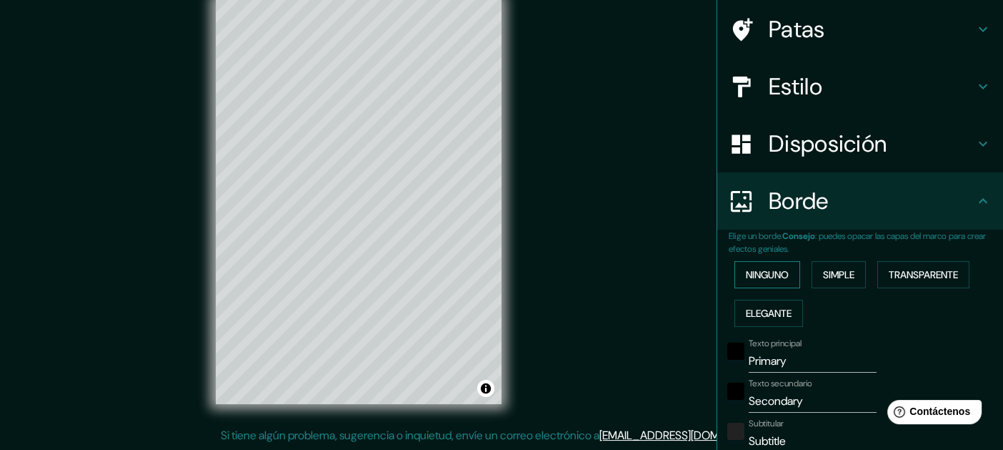
click at [768, 270] on font "Ninguno" at bounding box center [767, 274] width 43 height 13
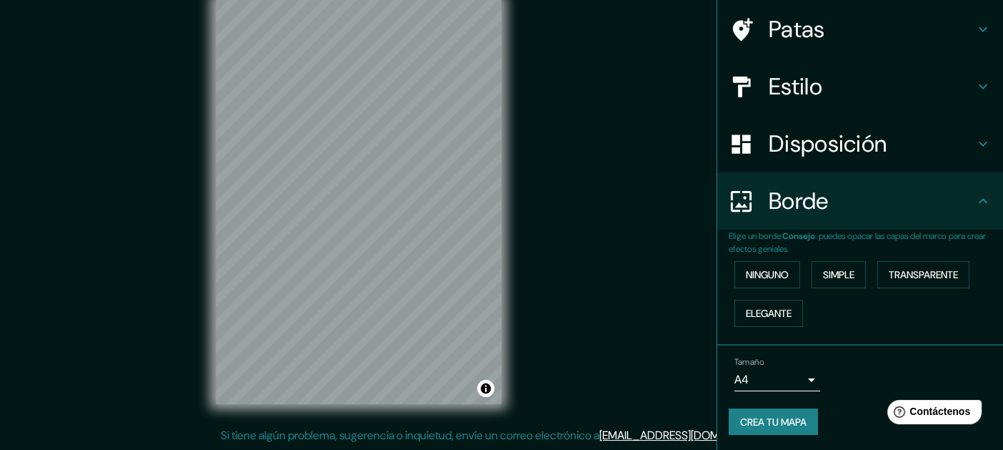
click at [783, 422] on font "Crea tu mapa" at bounding box center [773, 421] width 66 height 13
click at [489, 392] on button "Activar o desactivar atribución" at bounding box center [485, 388] width 17 height 17
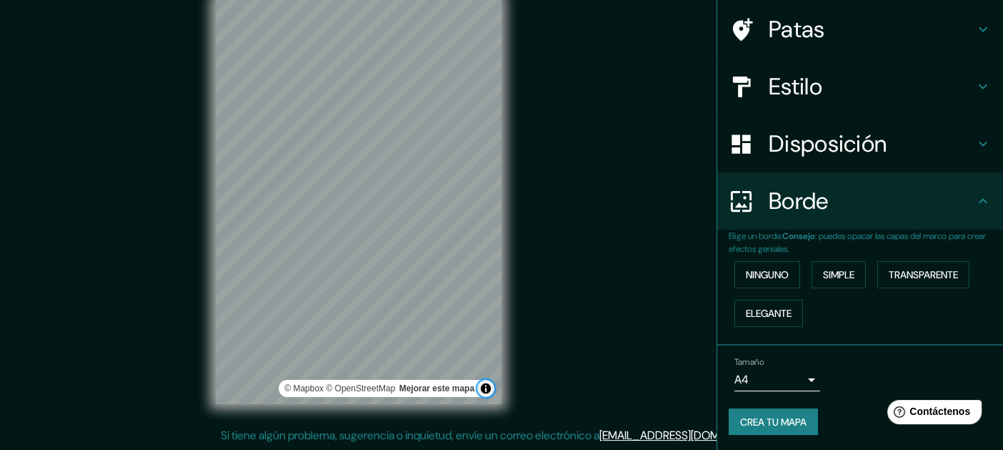
click at [489, 392] on button "Activar o desactivar atribución" at bounding box center [485, 388] width 17 height 17
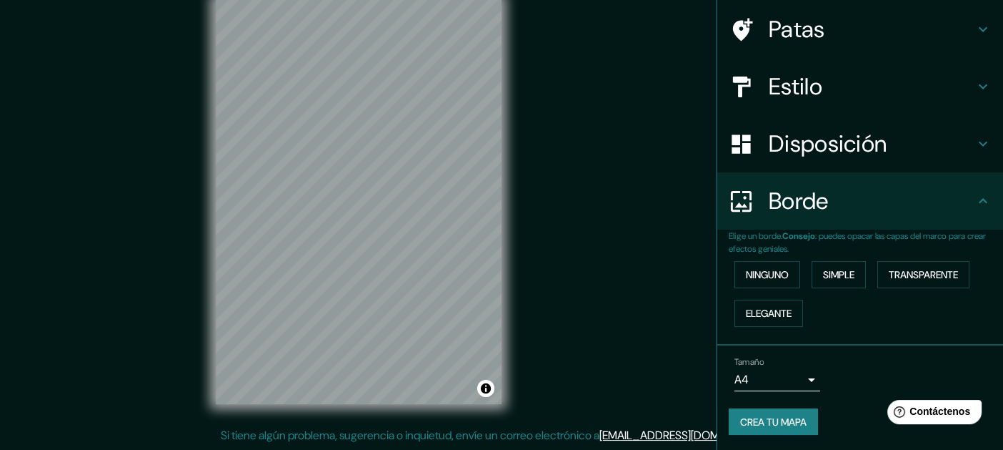
click at [807, 418] on button "Crea tu mapa" at bounding box center [773, 421] width 89 height 27
click at [785, 415] on font "Crea tu mapa" at bounding box center [773, 421] width 66 height 13
click at [159, 208] on div "Mappin Ubicación chiapas Patas Estilo Disposición Borde Elige un borde. Consejo…" at bounding box center [501, 212] width 1003 height 473
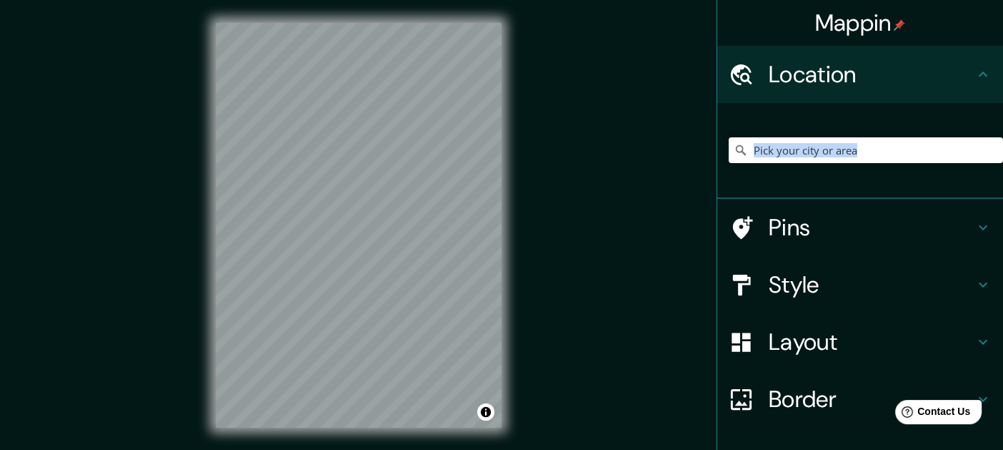
drag, startPoint x: 813, startPoint y: 205, endPoint x: 813, endPoint y: 237, distance: 32.2
click at [813, 234] on ul "Location Pins Style Layout Border Choose a border. Hint : you can make layers o…" at bounding box center [861, 296] width 286 height 501
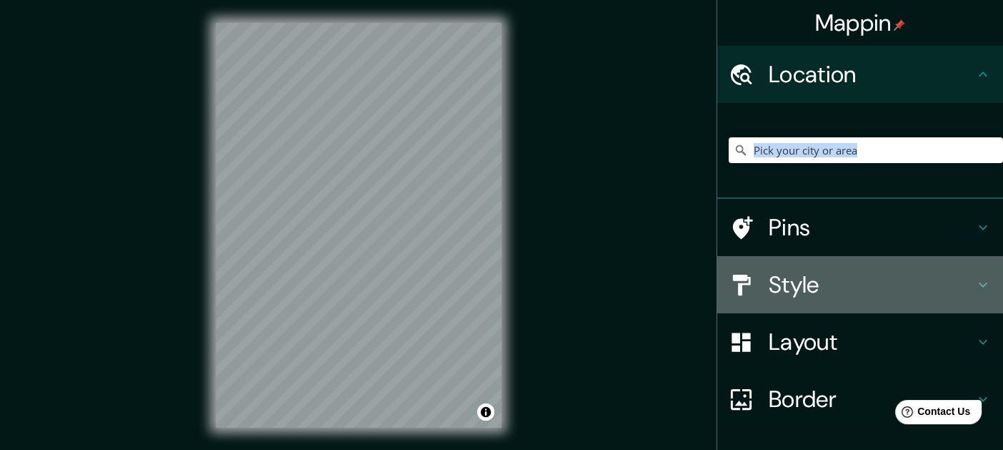
click at [949, 289] on h4 "Style" at bounding box center [872, 284] width 206 height 29
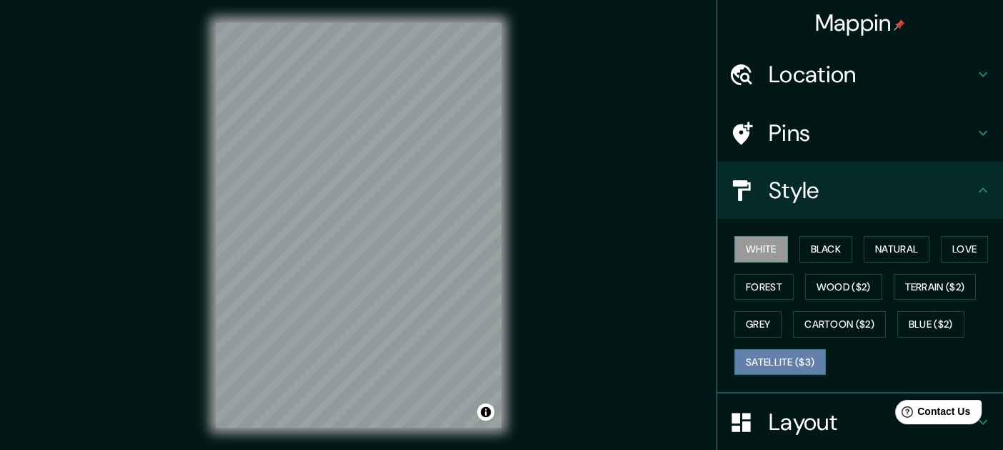
click at [801, 354] on button "Satellite ($3)" at bounding box center [780, 362] width 91 height 26
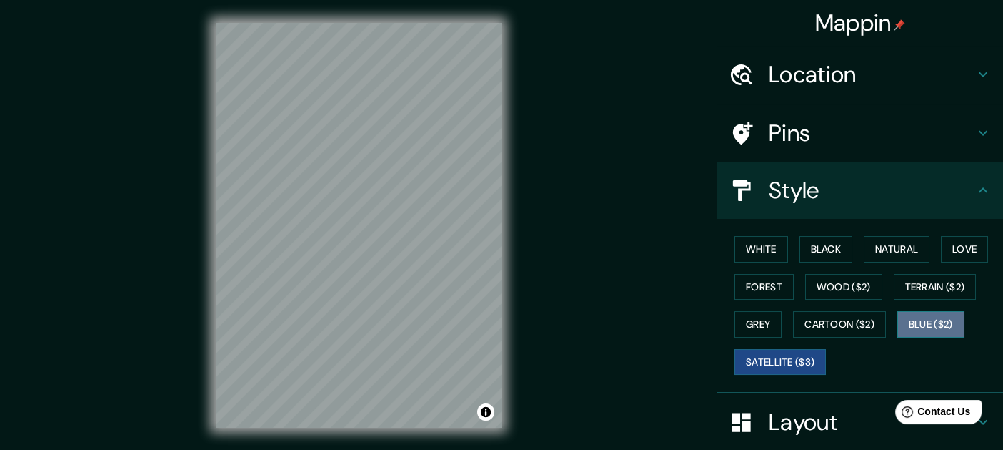
click at [908, 323] on button "Blue ($2)" at bounding box center [931, 324] width 67 height 26
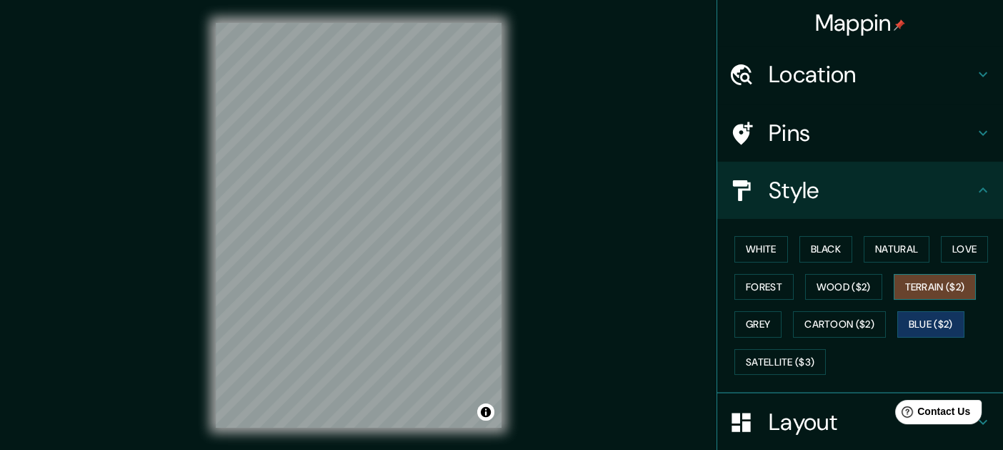
click at [921, 287] on button "Terrain ($2)" at bounding box center [935, 287] width 83 height 26
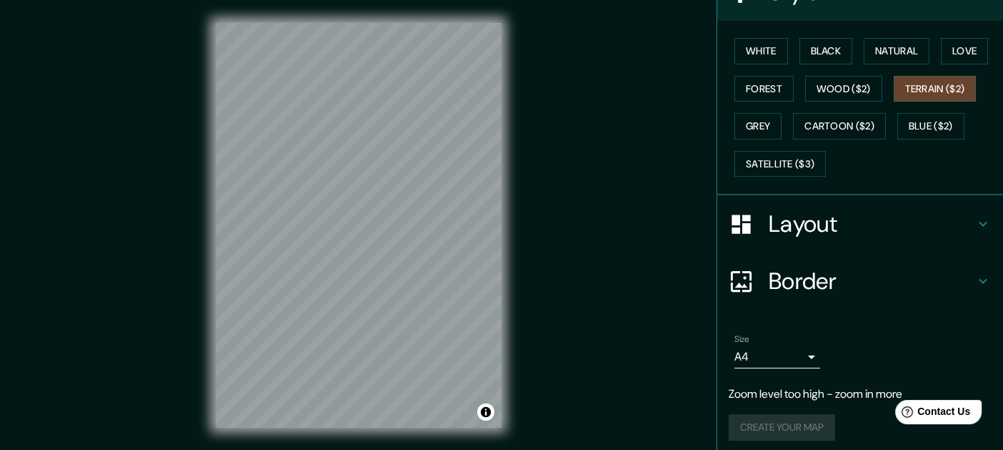
scroll to position [202, 0]
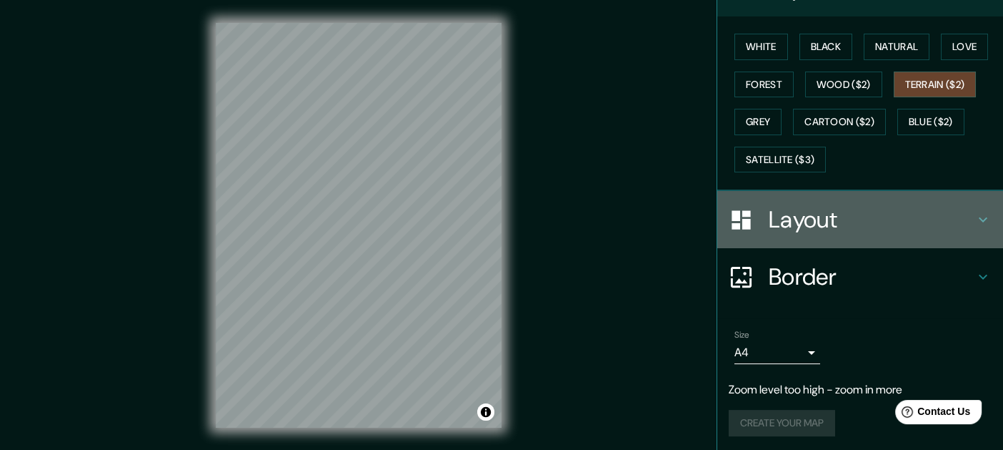
click at [979, 217] on icon at bounding box center [983, 219] width 9 height 5
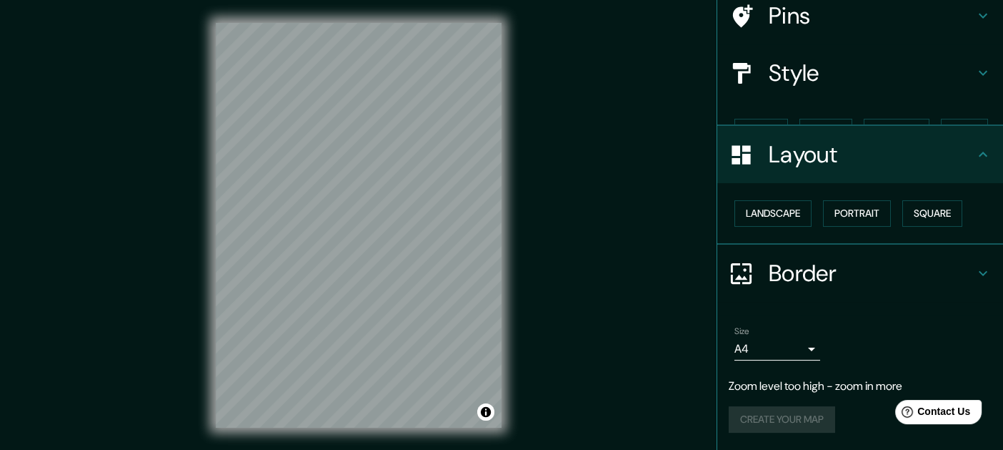
scroll to position [91, 0]
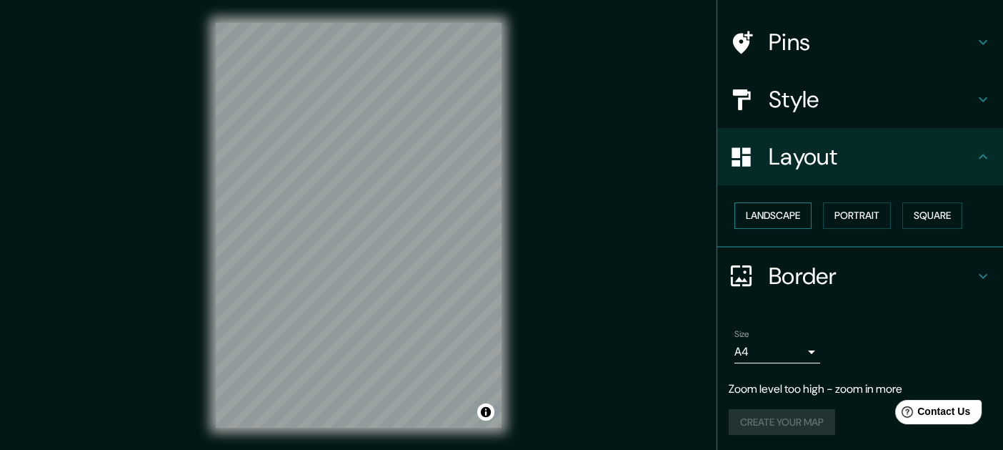
click at [765, 223] on button "Landscape" at bounding box center [773, 215] width 77 height 26
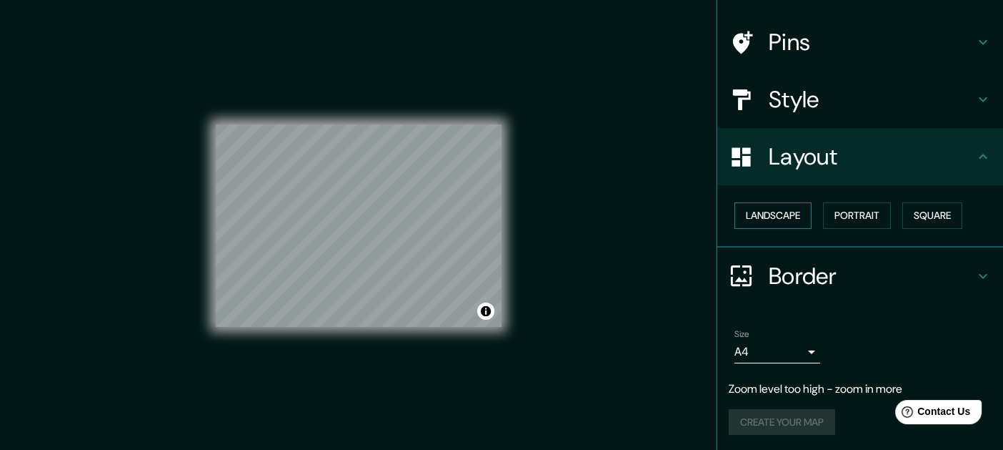
click at [765, 223] on button "Landscape" at bounding box center [773, 215] width 77 height 26
click at [837, 220] on button "Portrait" at bounding box center [857, 215] width 68 height 26
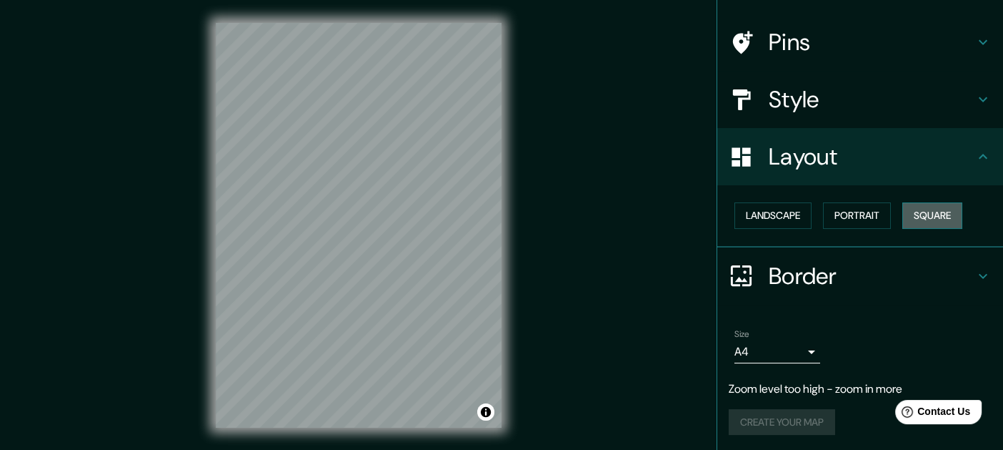
click at [916, 216] on button "Square" at bounding box center [933, 215] width 60 height 26
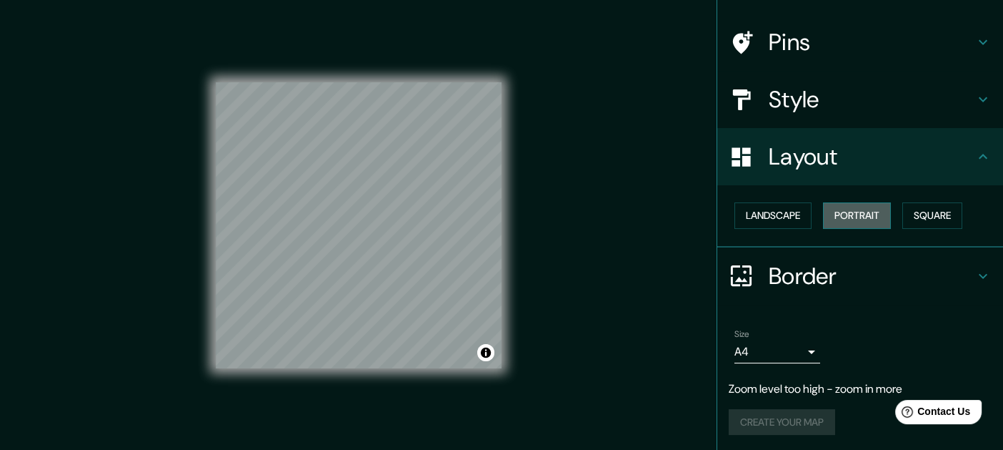
click at [883, 216] on button "Portrait" at bounding box center [857, 215] width 68 height 26
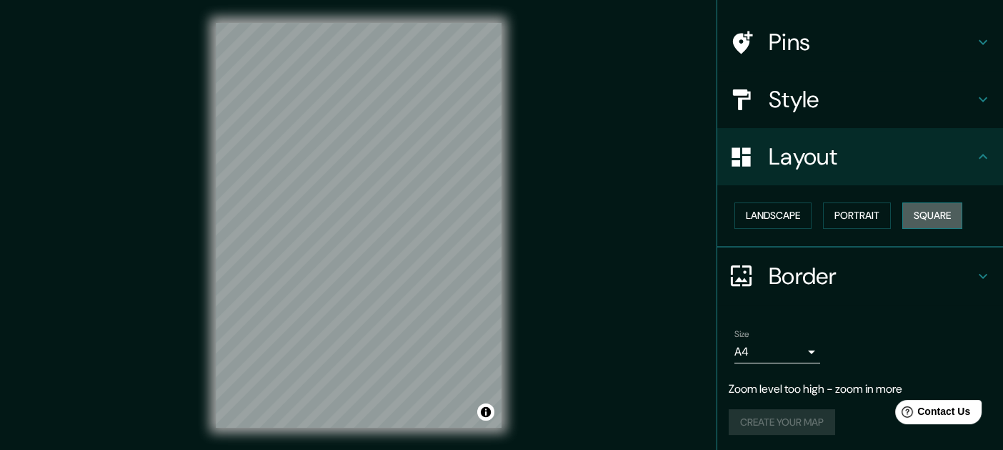
click at [943, 216] on button "Square" at bounding box center [933, 215] width 60 height 26
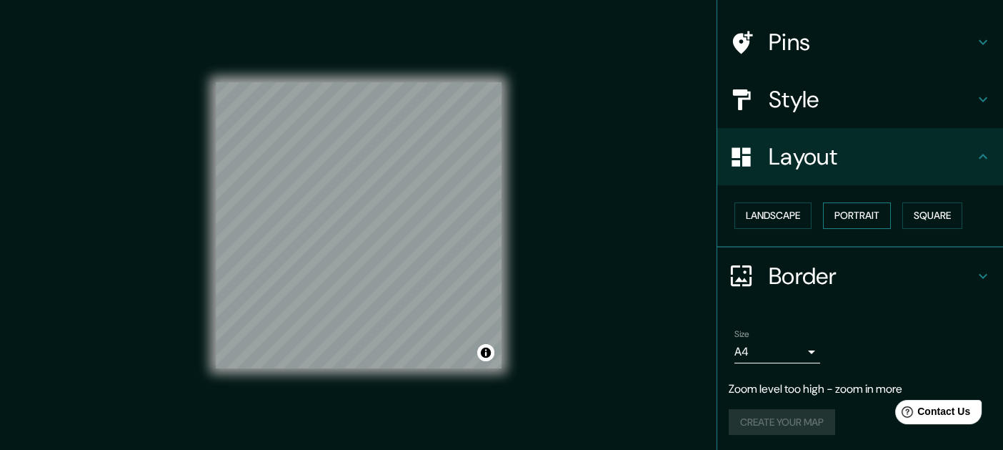
click at [851, 218] on button "Portrait" at bounding box center [857, 215] width 68 height 26
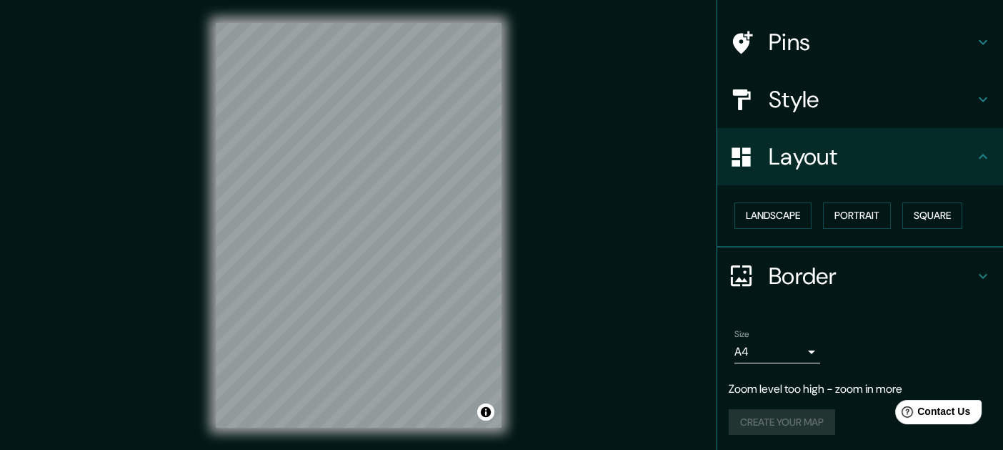
scroll to position [62, 0]
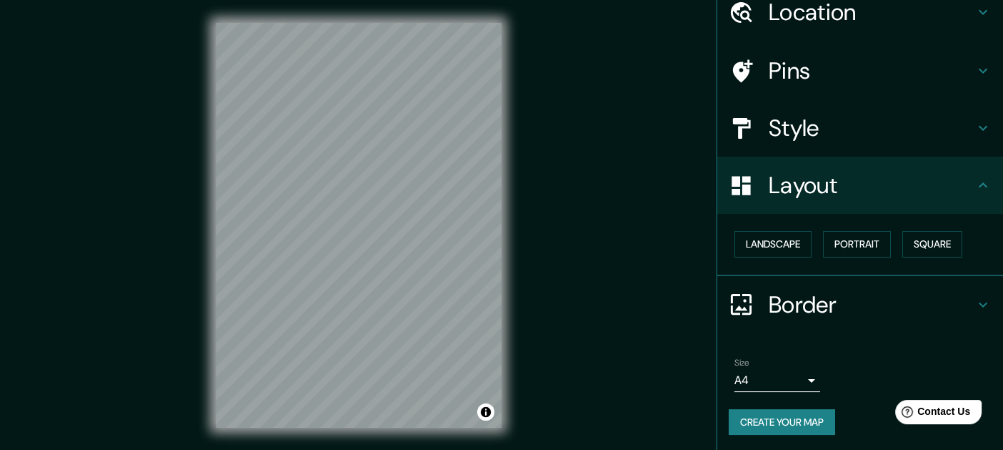
click at [783, 417] on button "Create your map" at bounding box center [782, 422] width 106 height 26
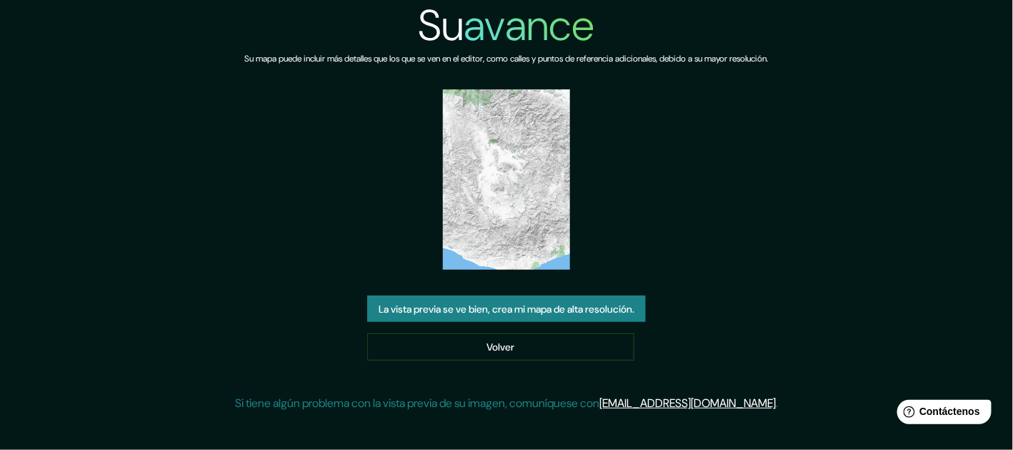
click at [583, 311] on font "La vista previa se ve bien, crea mi mapa de alta resolución." at bounding box center [507, 308] width 256 height 13
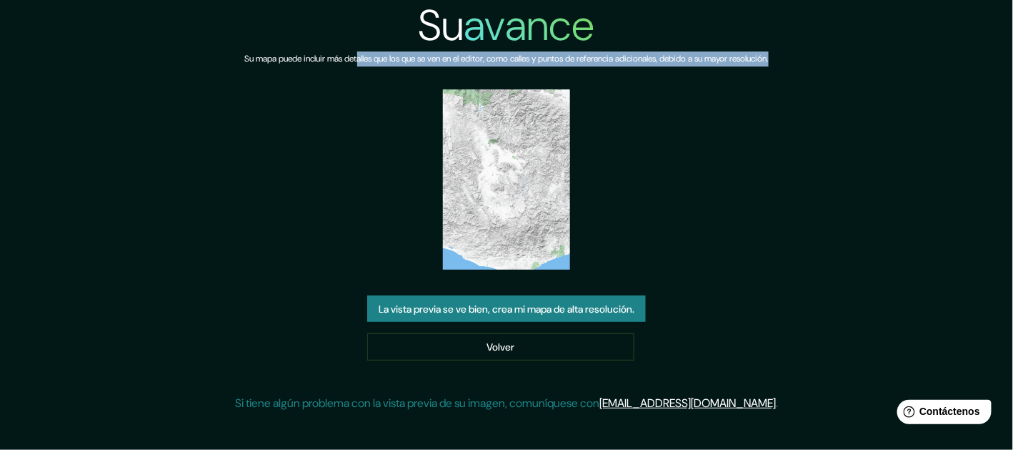
drag, startPoint x: 342, startPoint y: 57, endPoint x: 825, endPoint y: 54, distance: 483.2
click at [825, 54] on div "Su avance Su mapa puede incluir más detalles que los que se ven en el editor, c…" at bounding box center [506, 211] width 1013 height 423
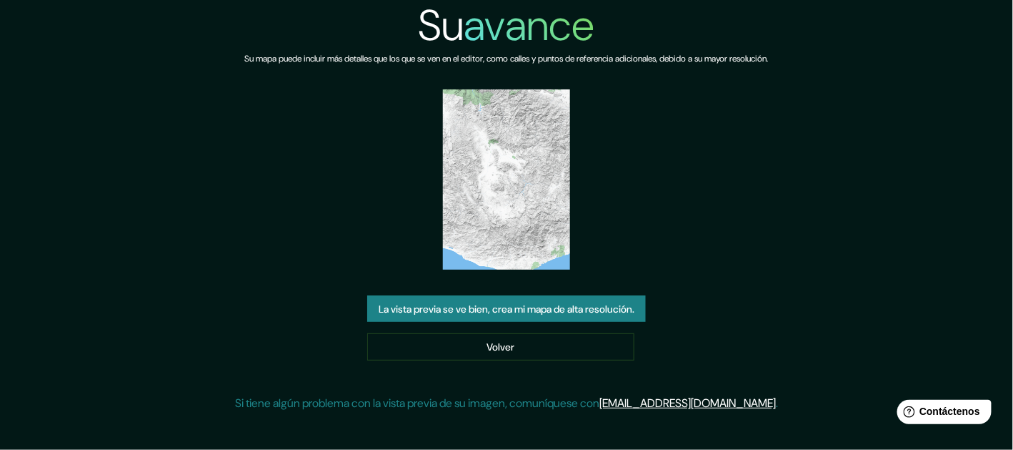
click at [245, 56] on font "Su mapa puede incluir más detalles que los que se ven en el editor, como calles…" at bounding box center [507, 58] width 524 height 11
drag, startPoint x: 766, startPoint y: 56, endPoint x: 718, endPoint y: 51, distance: 48.1
click at [718, 51] on h6 "Su mapa puede incluir más detalles que los que se ven en el editor, como calles…" at bounding box center [507, 58] width 524 height 15
click at [522, 219] on img at bounding box center [506, 179] width 127 height 180
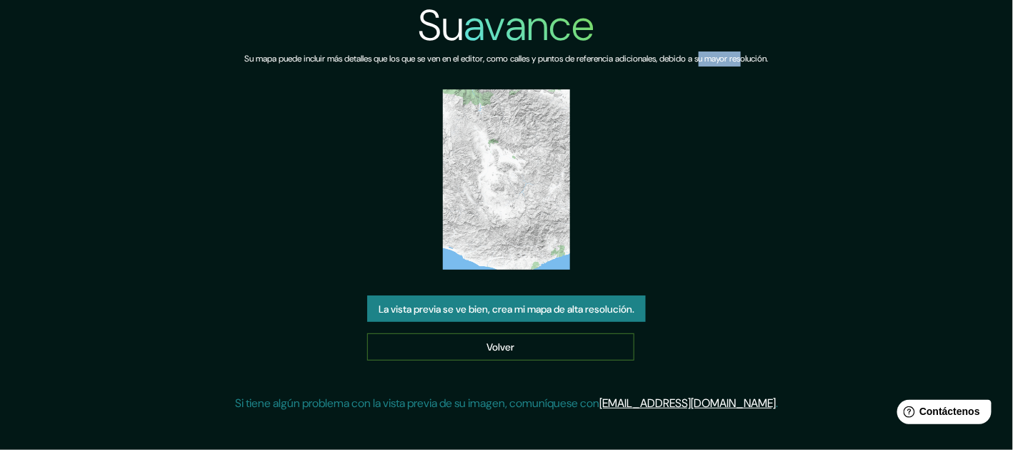
click at [525, 354] on link "Volver" at bounding box center [500, 346] width 267 height 27
